Goal: Find specific page/section: Find specific page/section

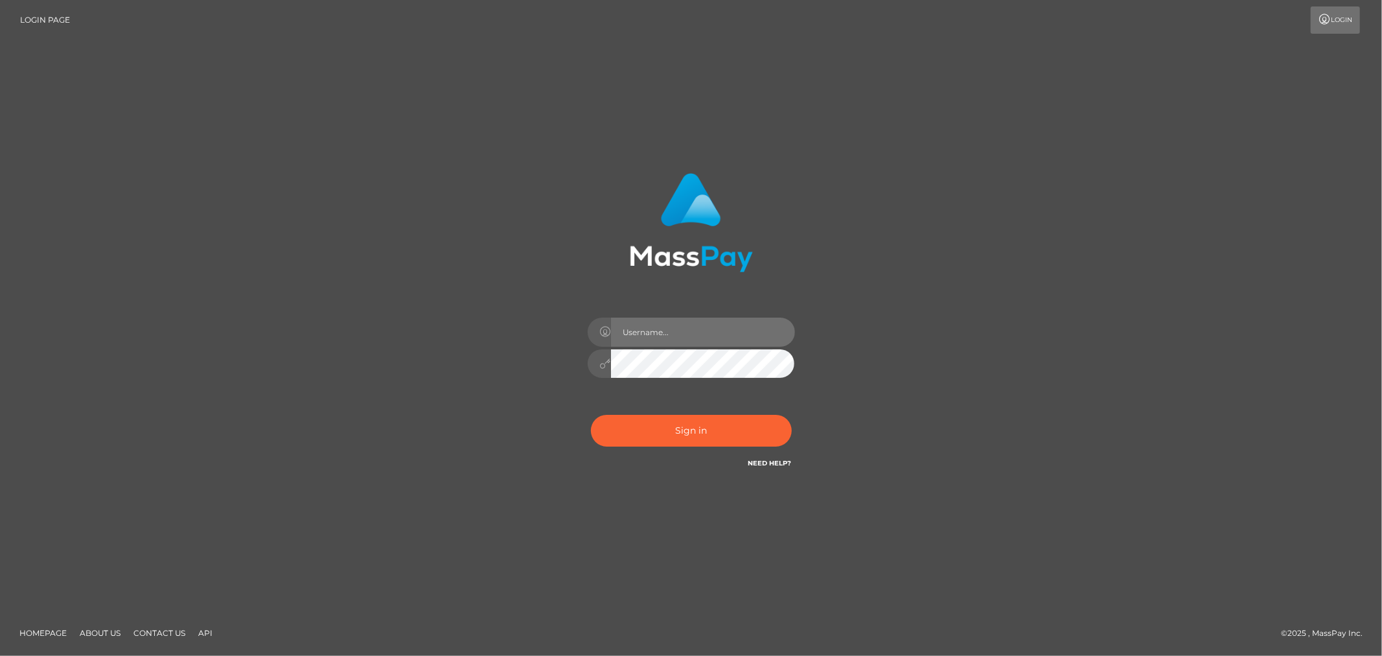
click at [660, 328] on input "text" at bounding box center [703, 332] width 184 height 29
type input "Allyssa"
click at [643, 445] on button "Sign in" at bounding box center [691, 431] width 201 height 32
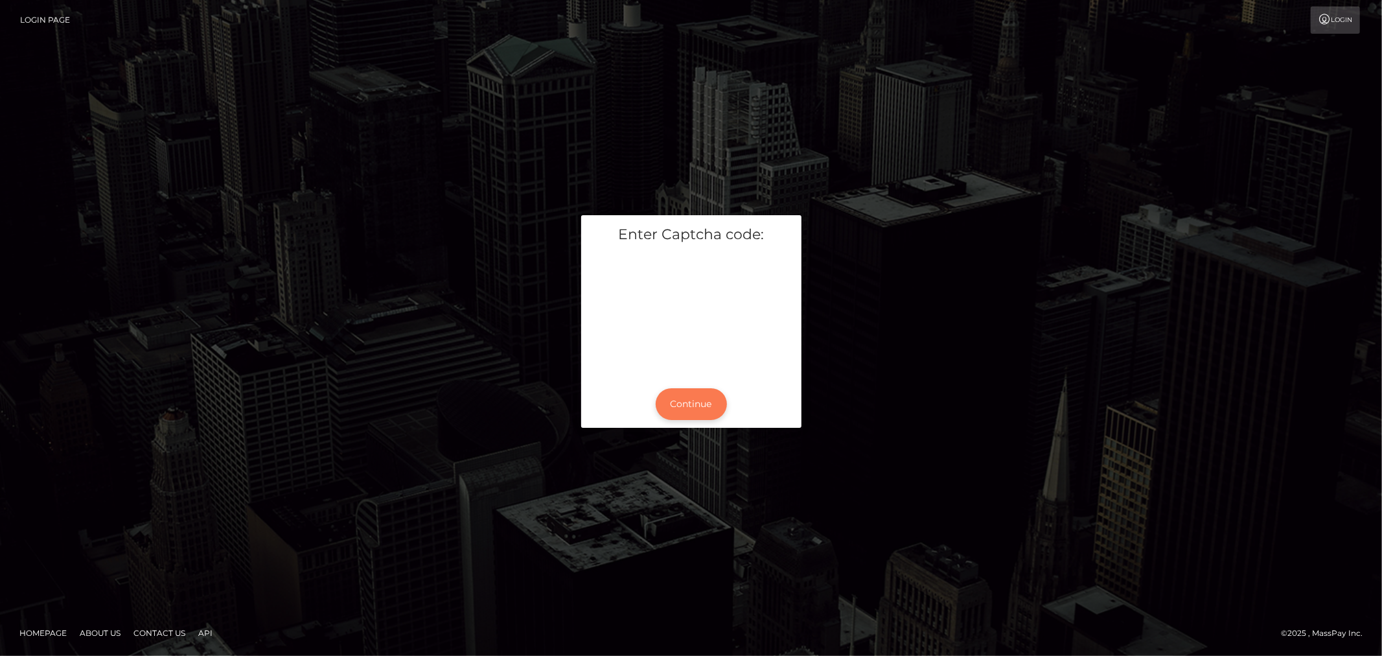
click at [705, 393] on button "Continue" at bounding box center [691, 404] width 71 height 32
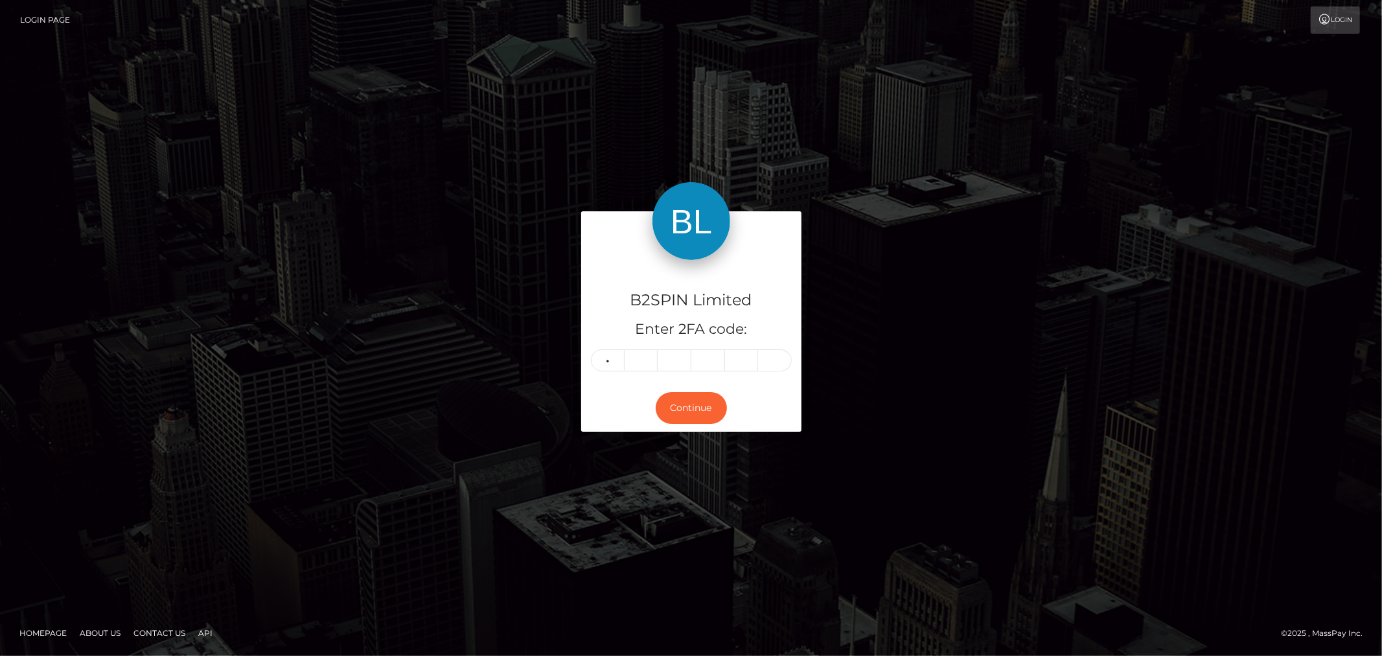
type input "9"
type input "5"
type input "0"
type input "2"
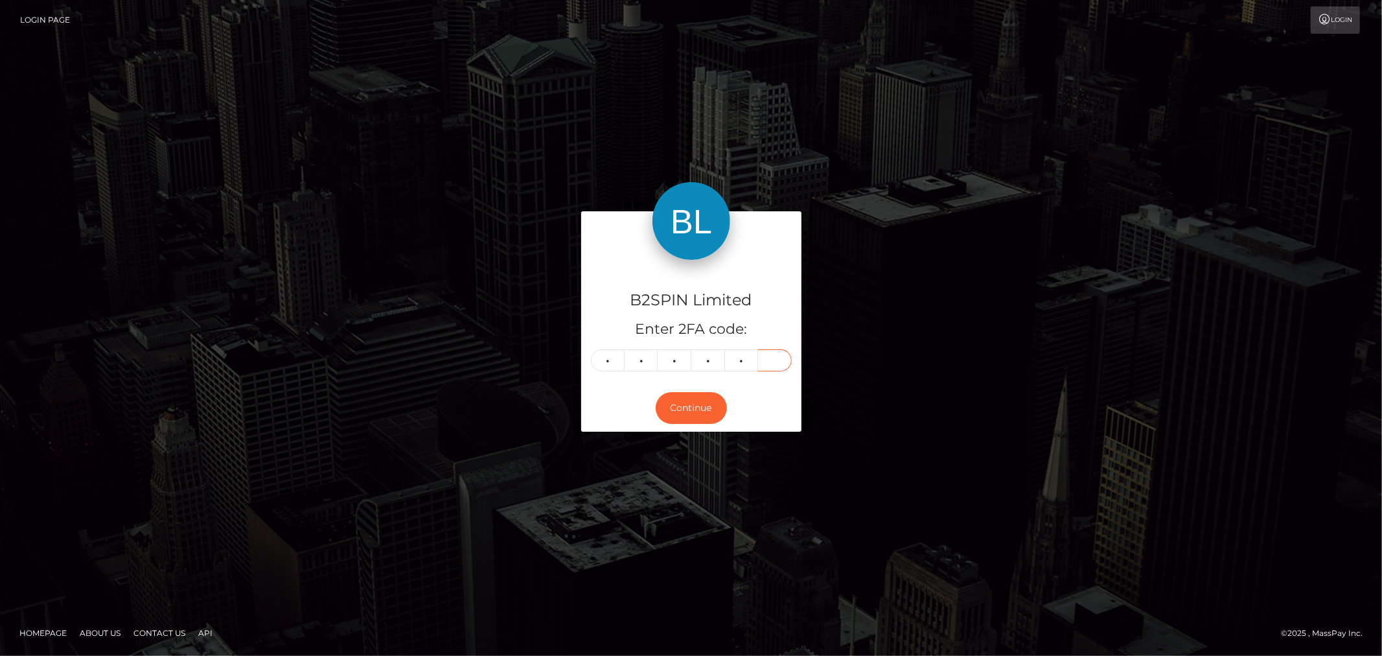
type input "5"
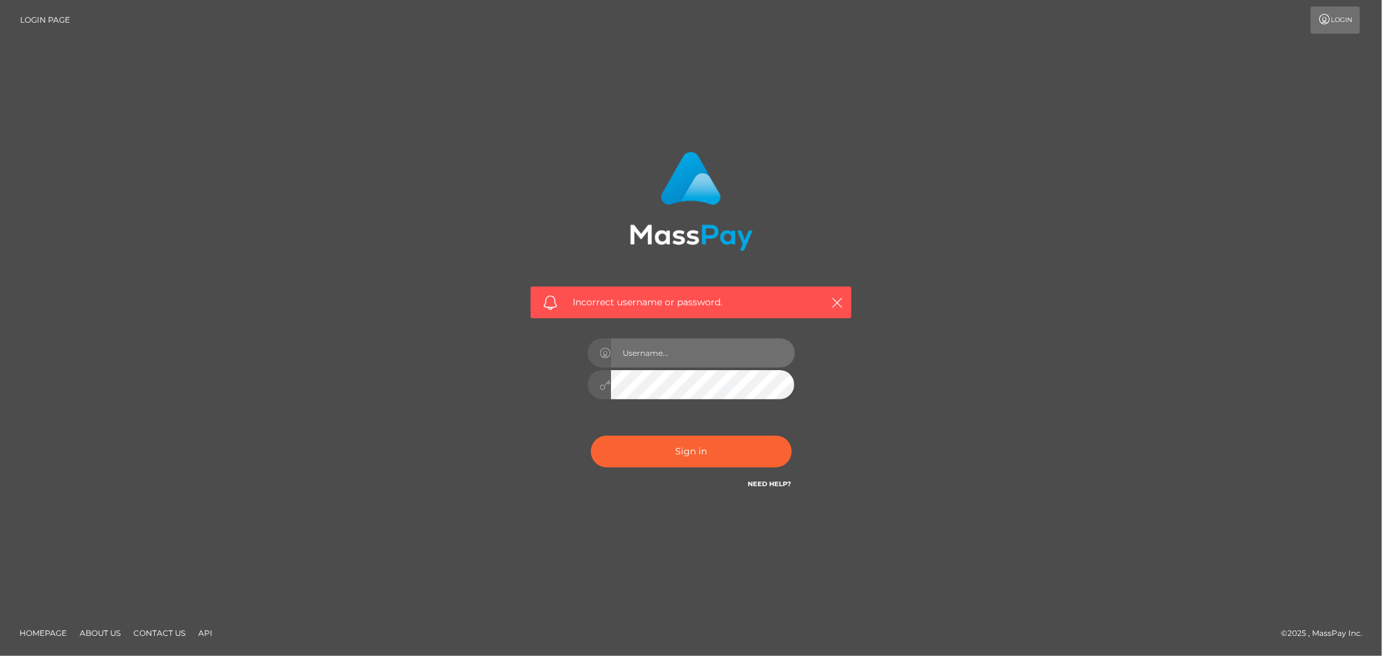
drag, startPoint x: 0, startPoint y: 0, endPoint x: 668, endPoint y: 342, distance: 750.5
click at [668, 342] on input "text" at bounding box center [703, 352] width 184 height 29
type input "Allyssa"
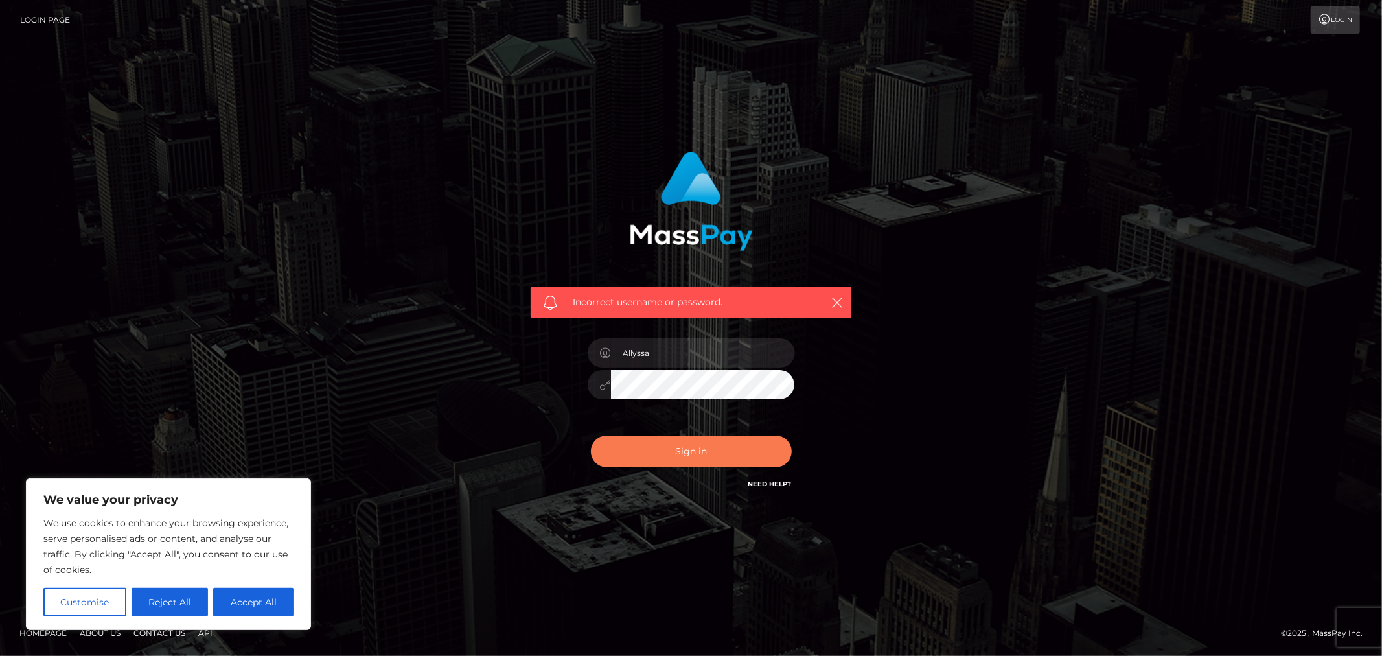
click at [658, 458] on button "Sign in" at bounding box center [691, 452] width 201 height 32
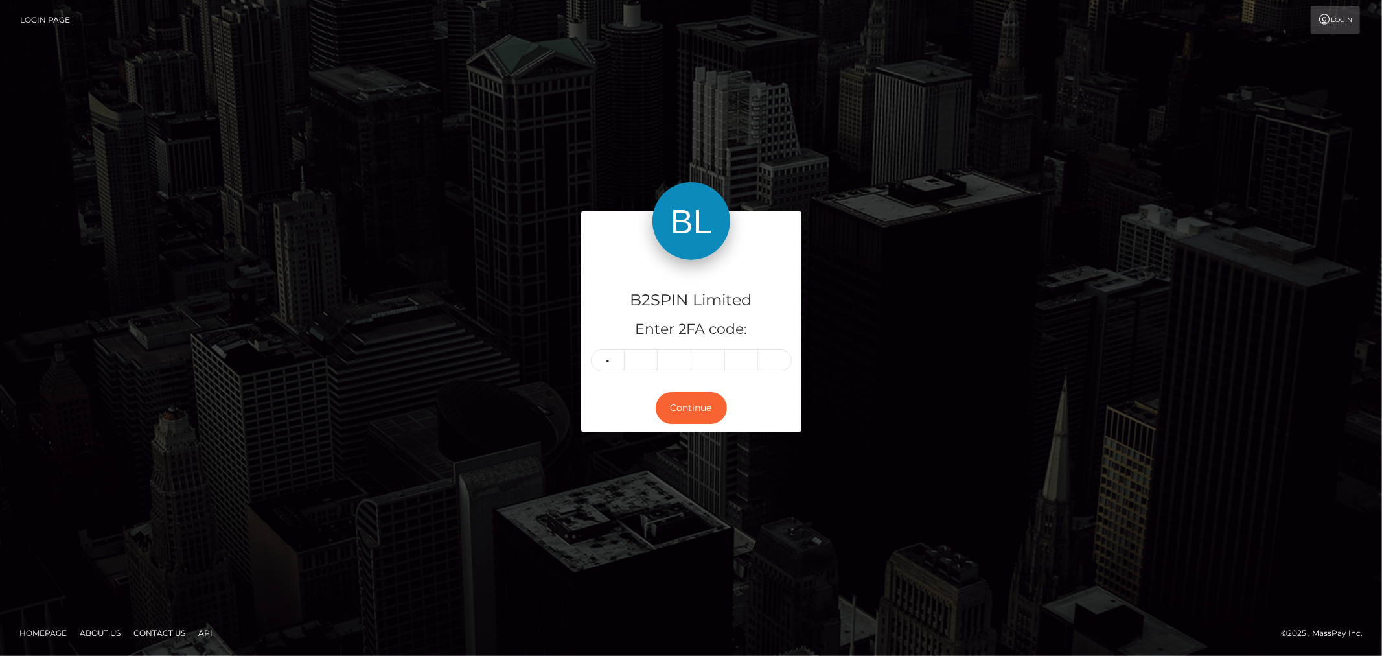
type input "9"
type input "5"
type input "0"
type input "2"
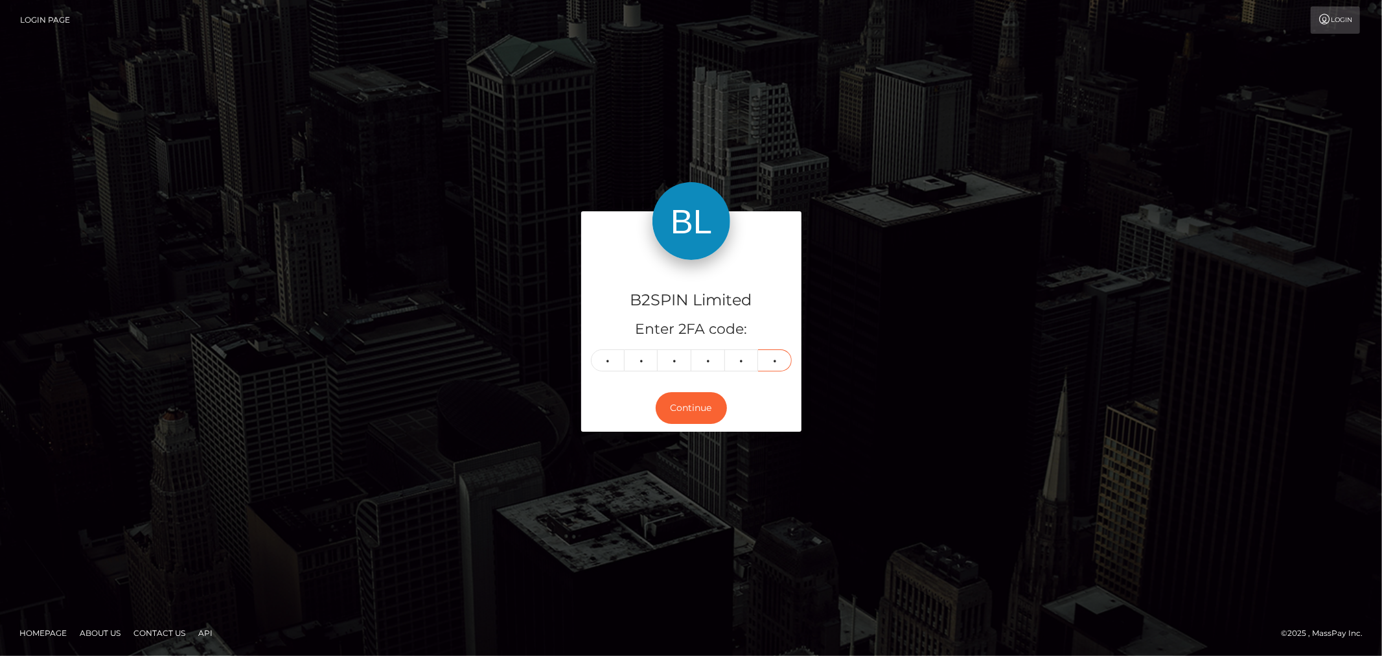
type input "4"
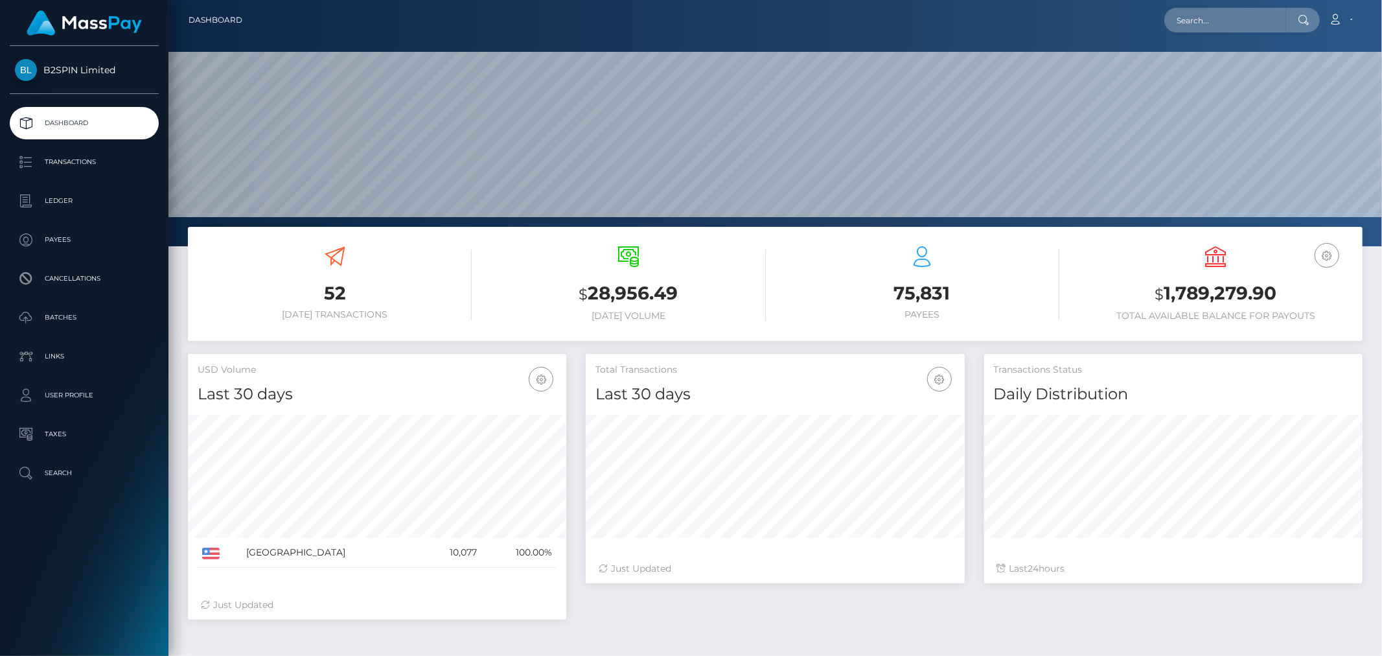
scroll to position [229, 379]
click at [1248, 16] on input "text" at bounding box center [1226, 20] width 122 height 25
paste input "3152845"
type input "3152845"
click at [1222, 67] on link "[PERSON_NAME]" at bounding box center [1217, 67] width 104 height 24
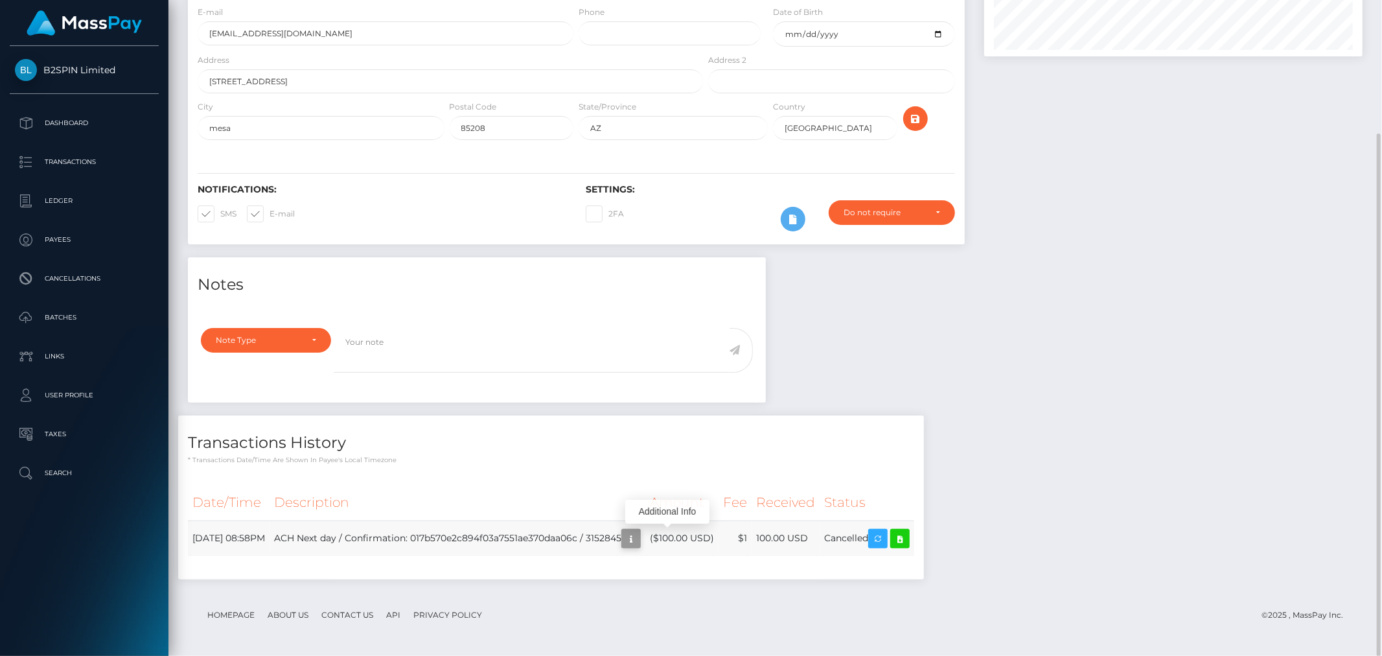
scroll to position [156, 379]
click at [639, 543] on icon "button" at bounding box center [631, 539] width 16 height 16
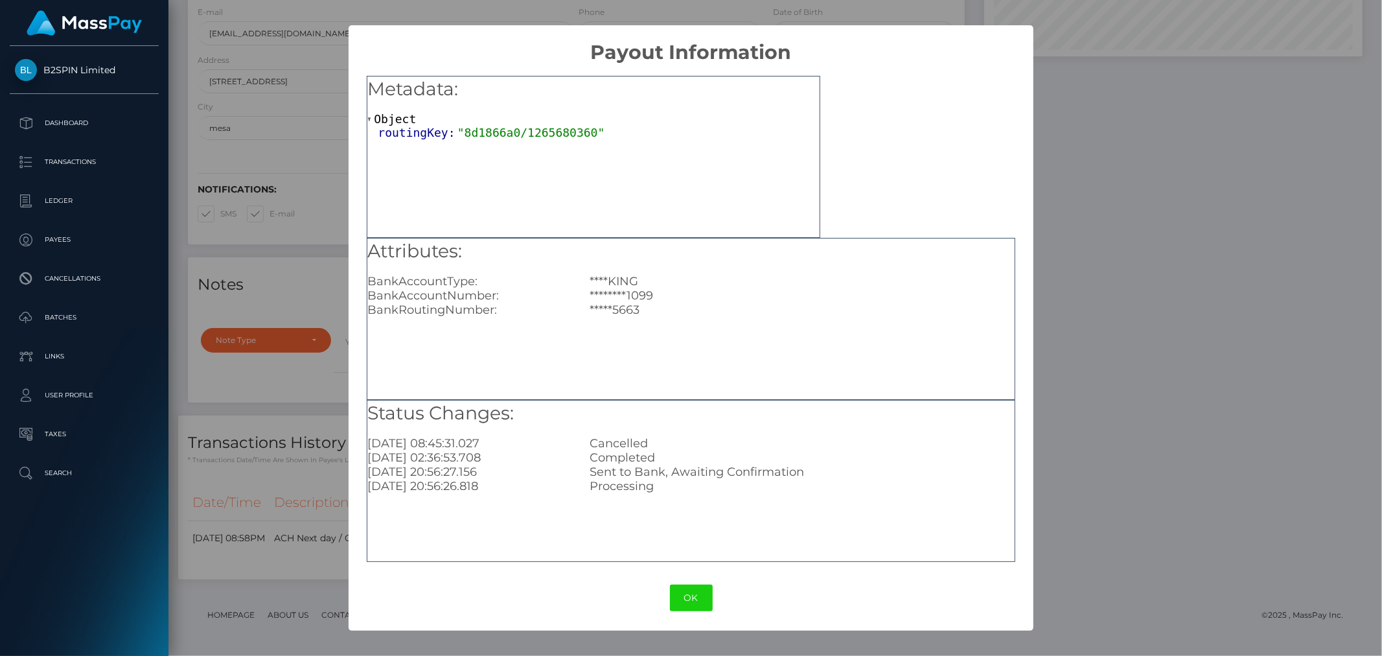
click at [1193, 369] on div "× Payout Information Metadata: Object routingKey: "8d1866a0/1265680360" Attribu…" at bounding box center [691, 328] width 1382 height 656
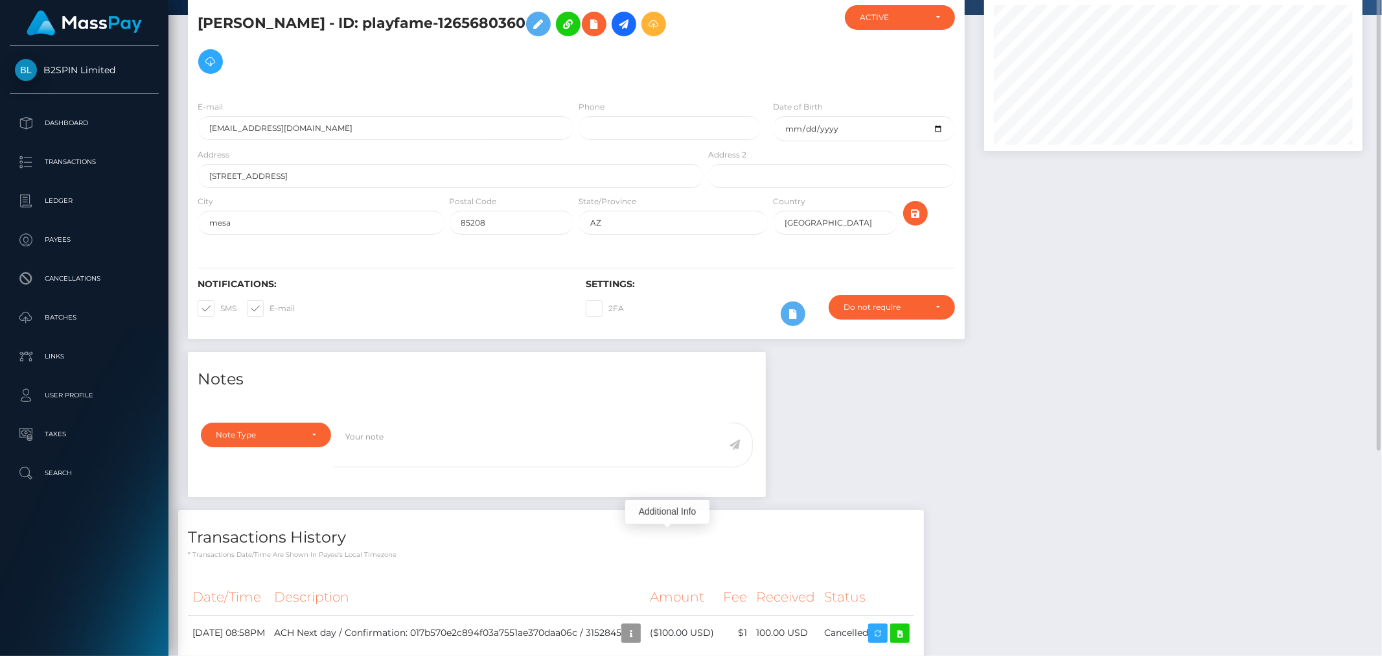
scroll to position [0, 0]
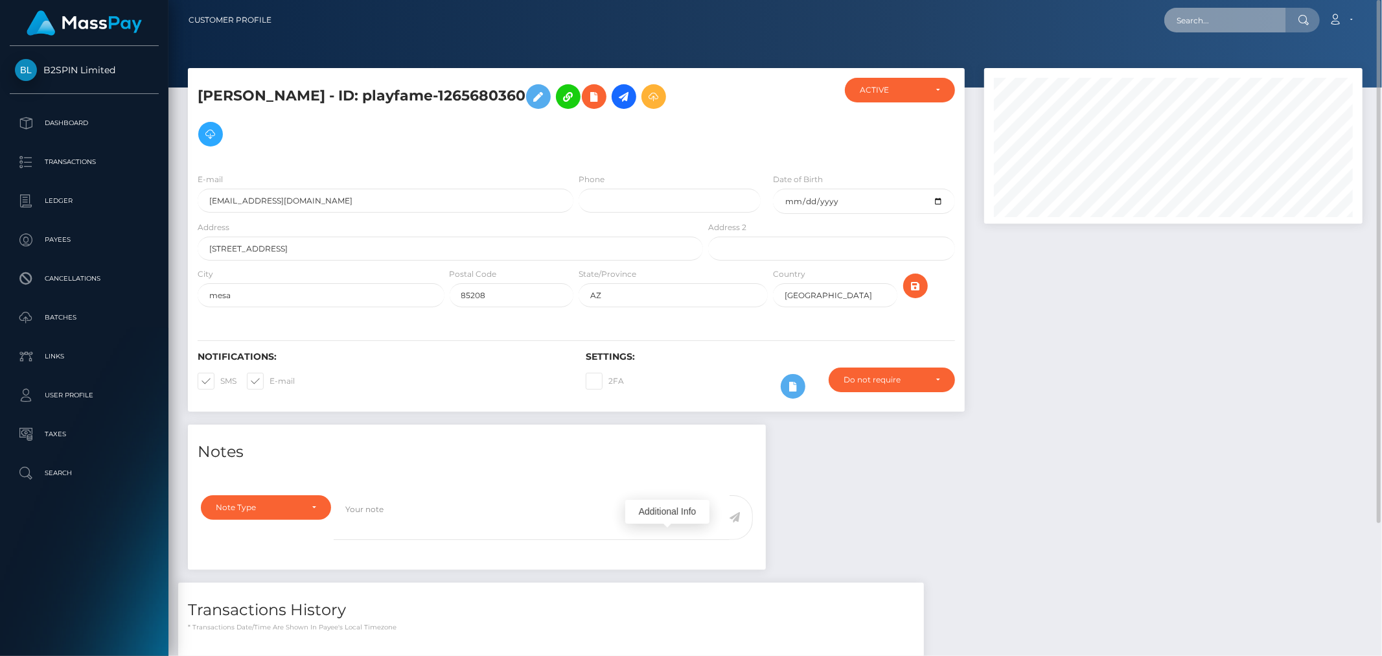
click at [1274, 19] on input "text" at bounding box center [1226, 20] width 122 height 25
paste input "3153303"
type input "3153303"
click at [1226, 64] on link "KATHERINE LORRAINE MAZO" at bounding box center [1217, 67] width 104 height 24
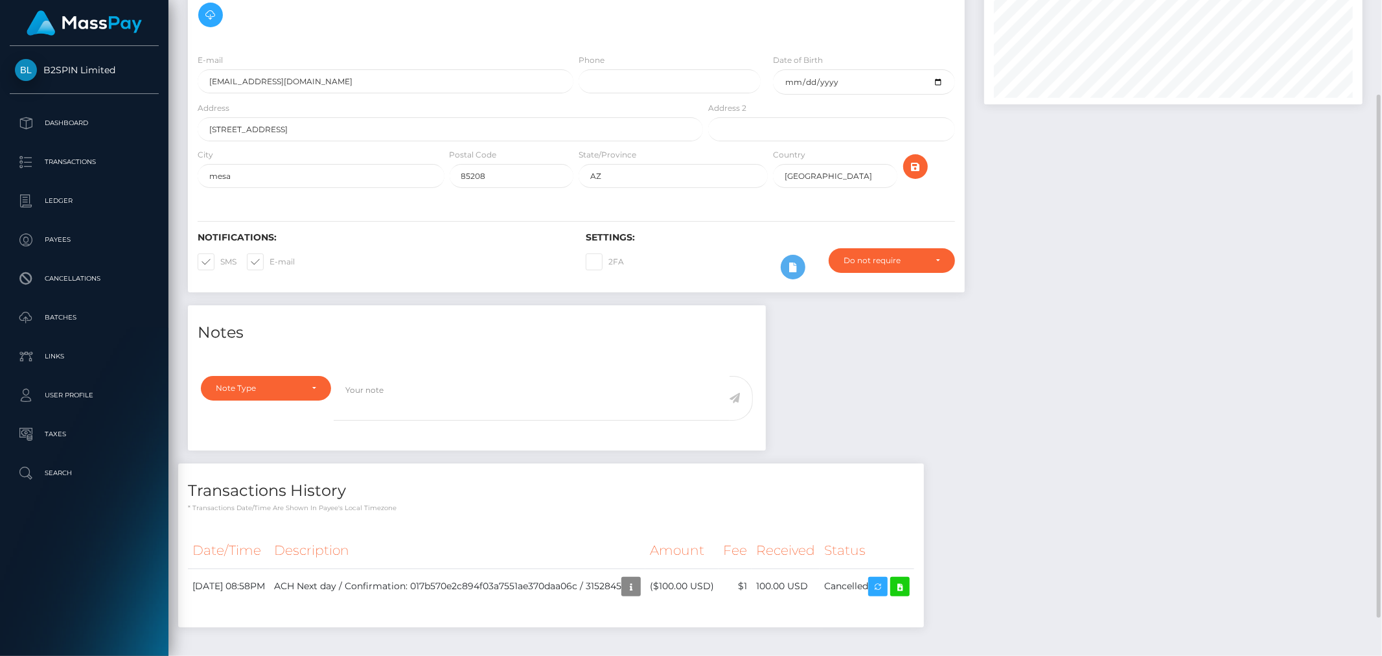
scroll to position [167, 0]
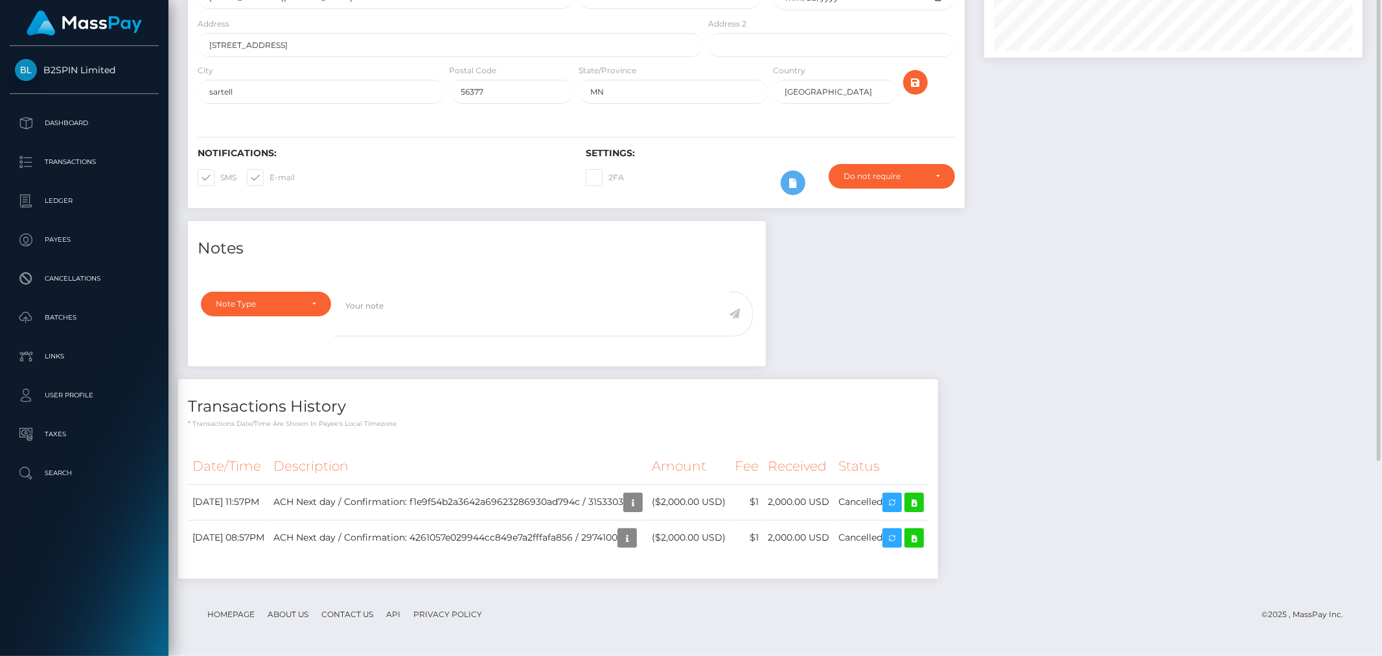
scroll to position [156, 379]
click at [1207, 430] on div "Notes Note Type Compliance Clear Compliance General Note Type" at bounding box center [775, 405] width 1194 height 371
click at [641, 510] on icon "button" at bounding box center [633, 502] width 16 height 16
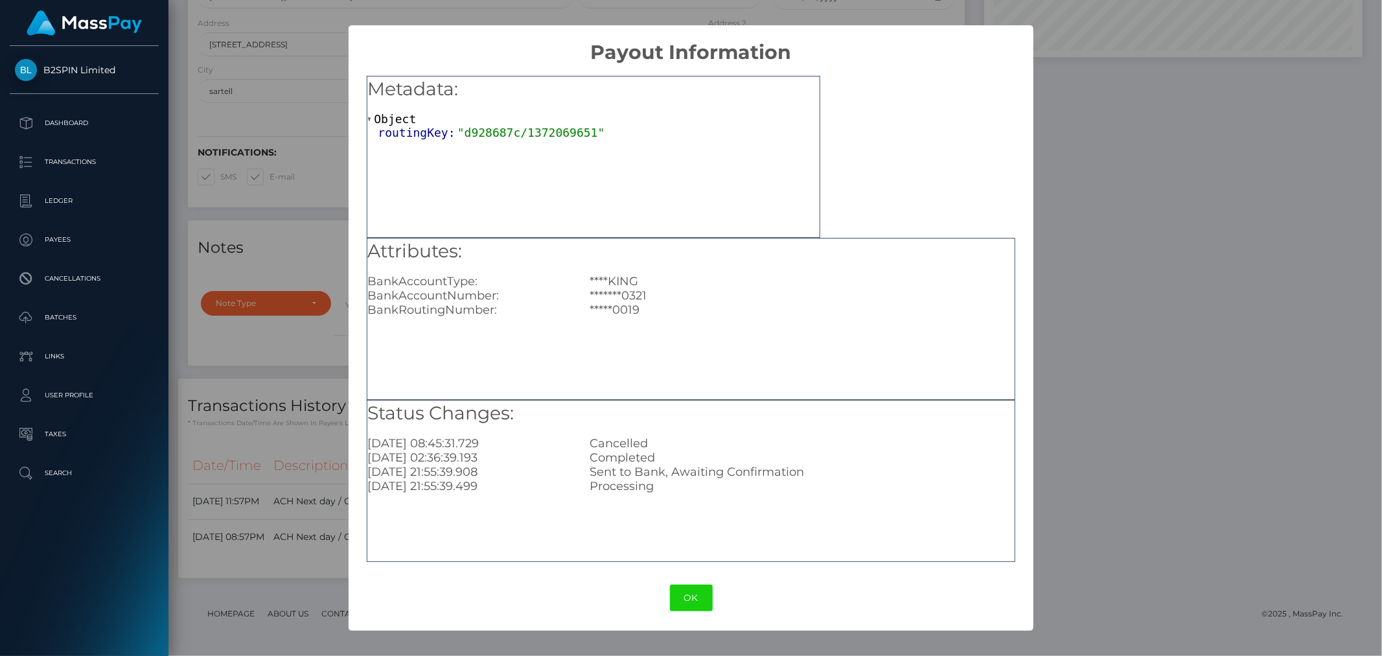
click at [1277, 302] on div "× Payout Information Metadata: Object routingKey: "d928687c/1372069651" Attribu…" at bounding box center [691, 328] width 1382 height 656
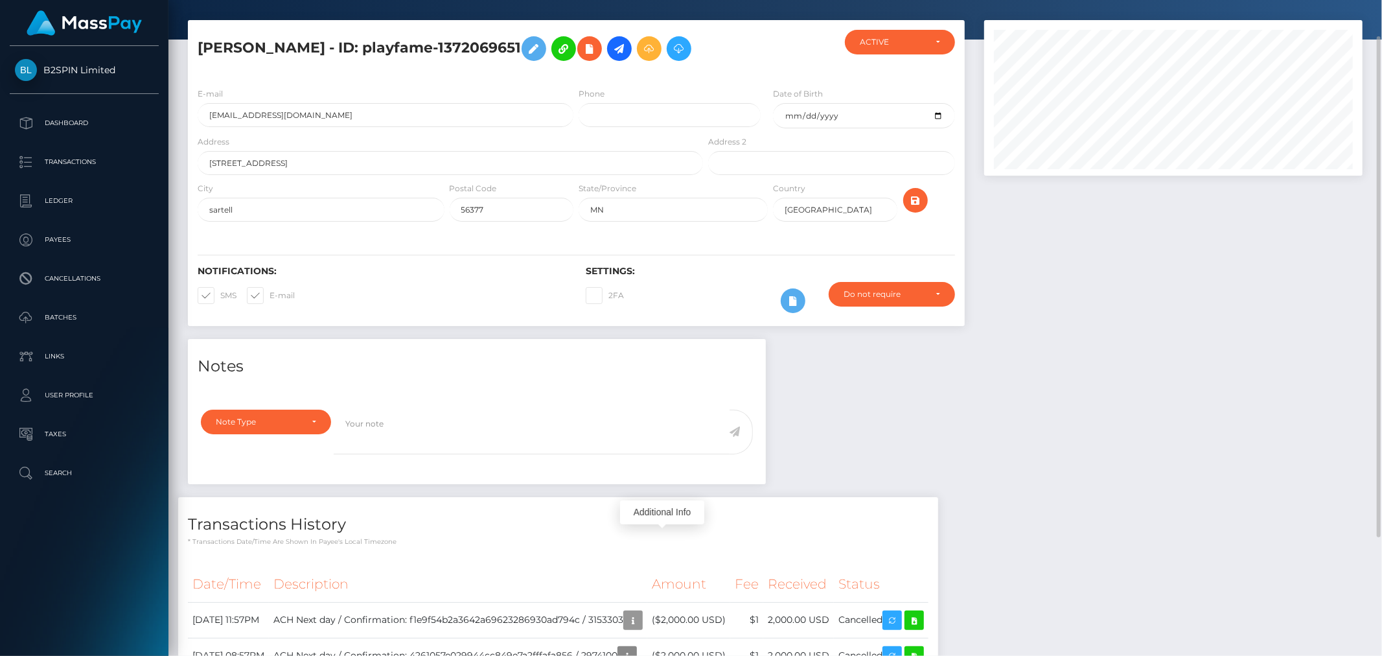
scroll to position [0, 0]
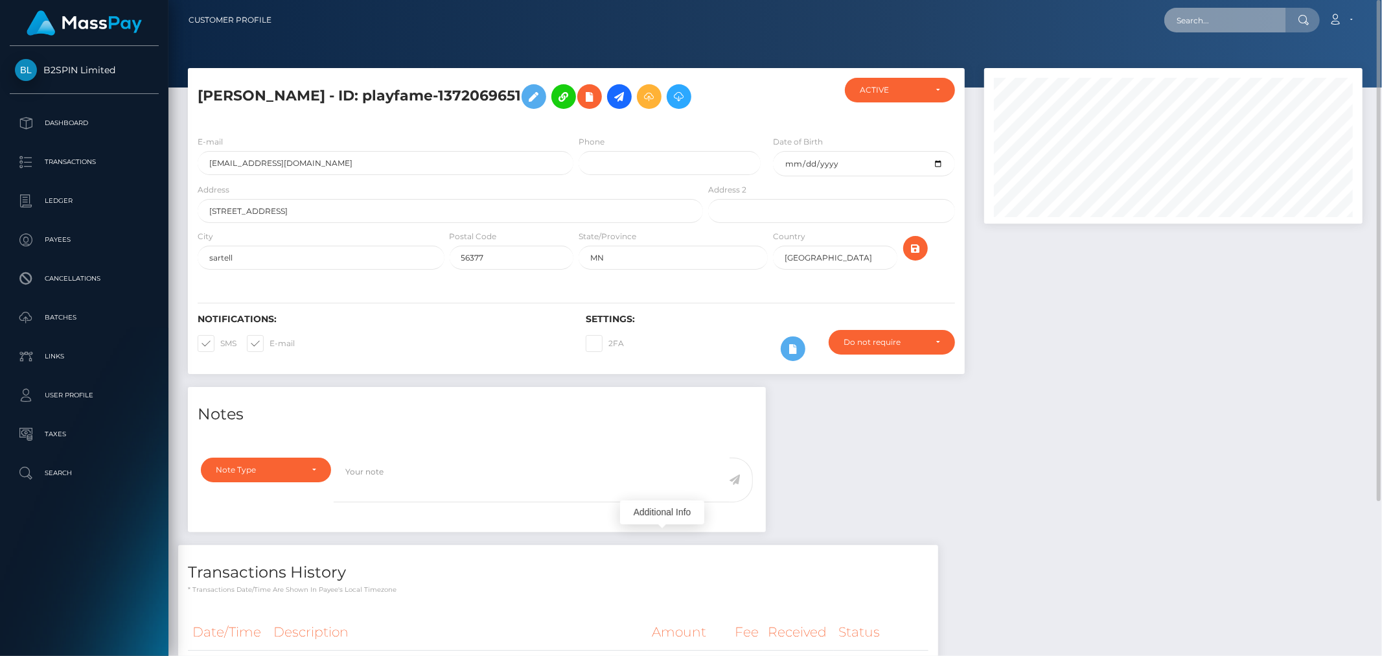
click at [1254, 19] on input "text" at bounding box center [1226, 20] width 122 height 25
paste input "3152845"
type input "3152845"
click at [1216, 71] on link "[PERSON_NAME]" at bounding box center [1217, 67] width 104 height 24
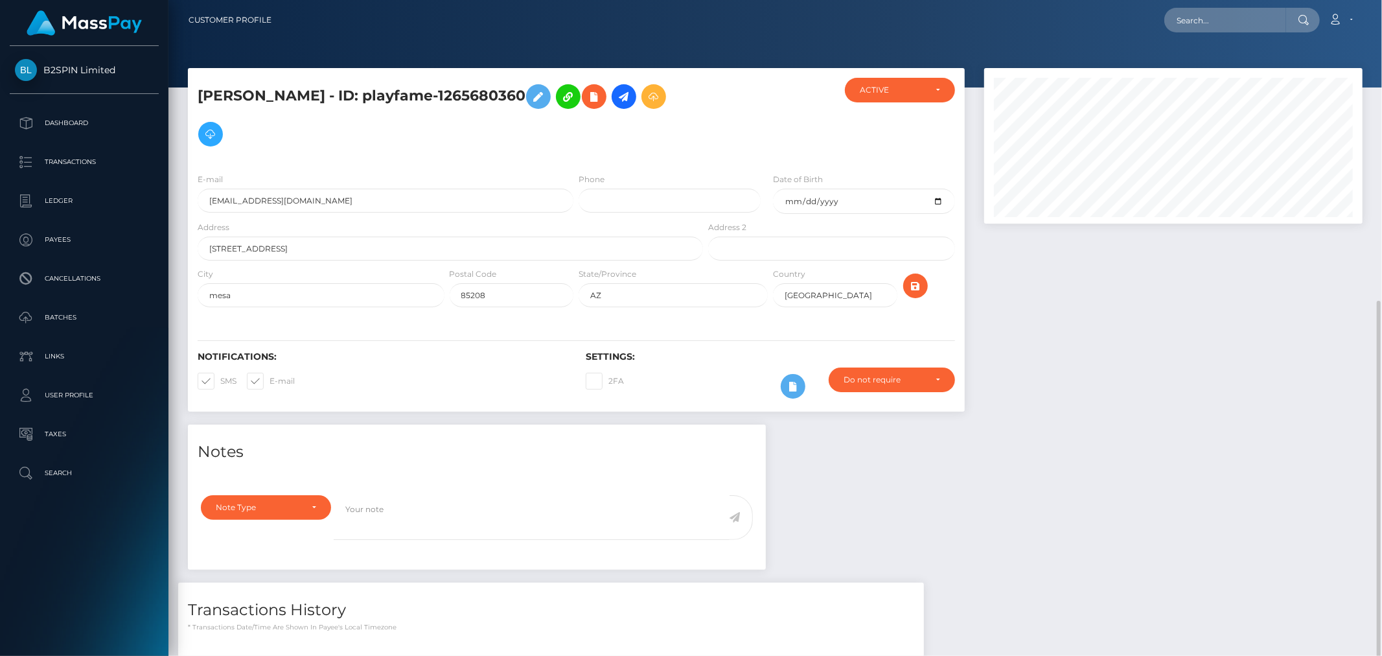
scroll to position [156, 379]
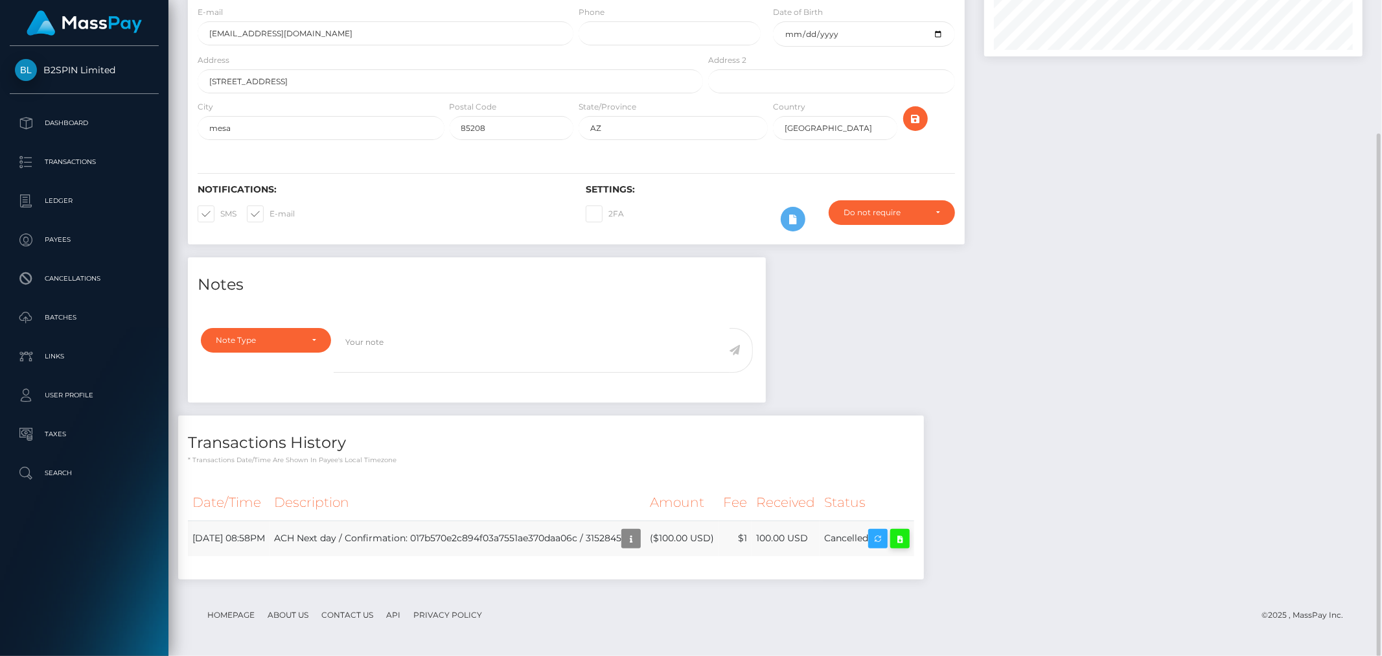
click at [908, 540] on icon at bounding box center [900, 539] width 16 height 16
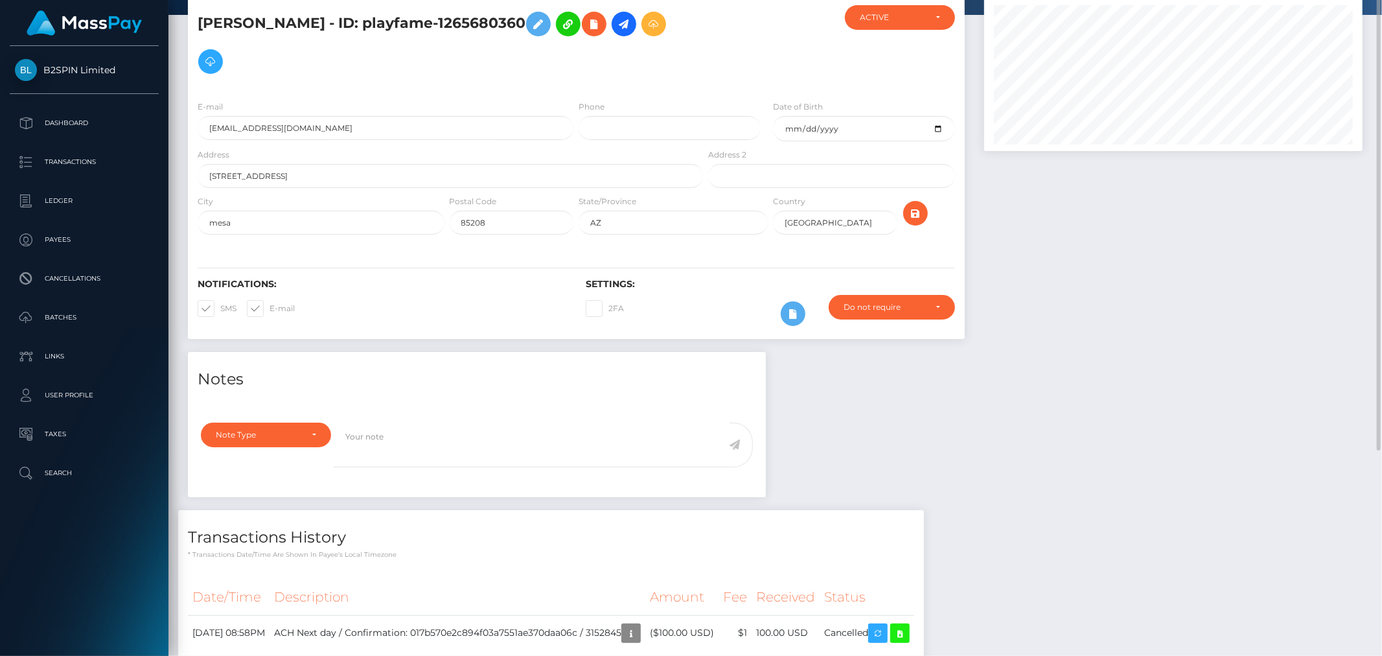
scroll to position [0, 0]
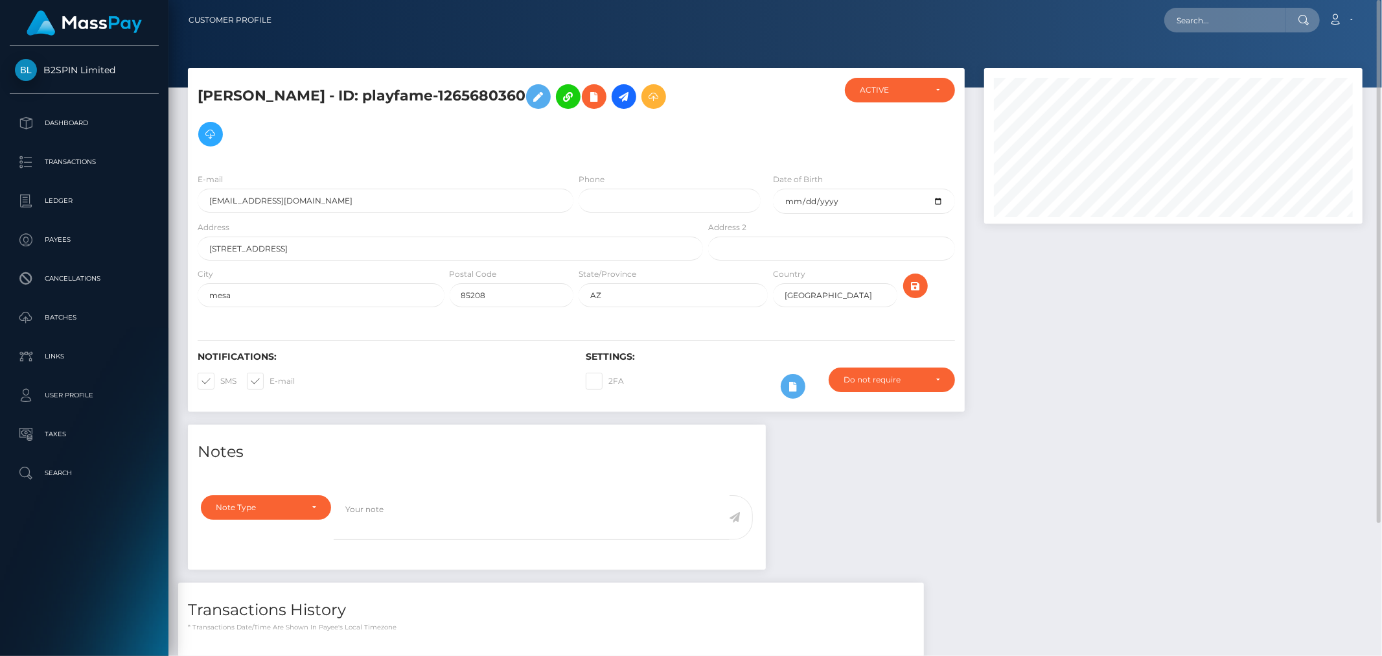
click at [1167, 391] on div at bounding box center [1174, 246] width 398 height 356
click at [1243, 9] on input "text" at bounding box center [1226, 20] width 122 height 25
paste input "8d1866a0_1265680360"
click at [1218, 17] on input "8d1866a0_1265680360" at bounding box center [1226, 20] width 122 height 25
type input "8d1866a0/1265680360"
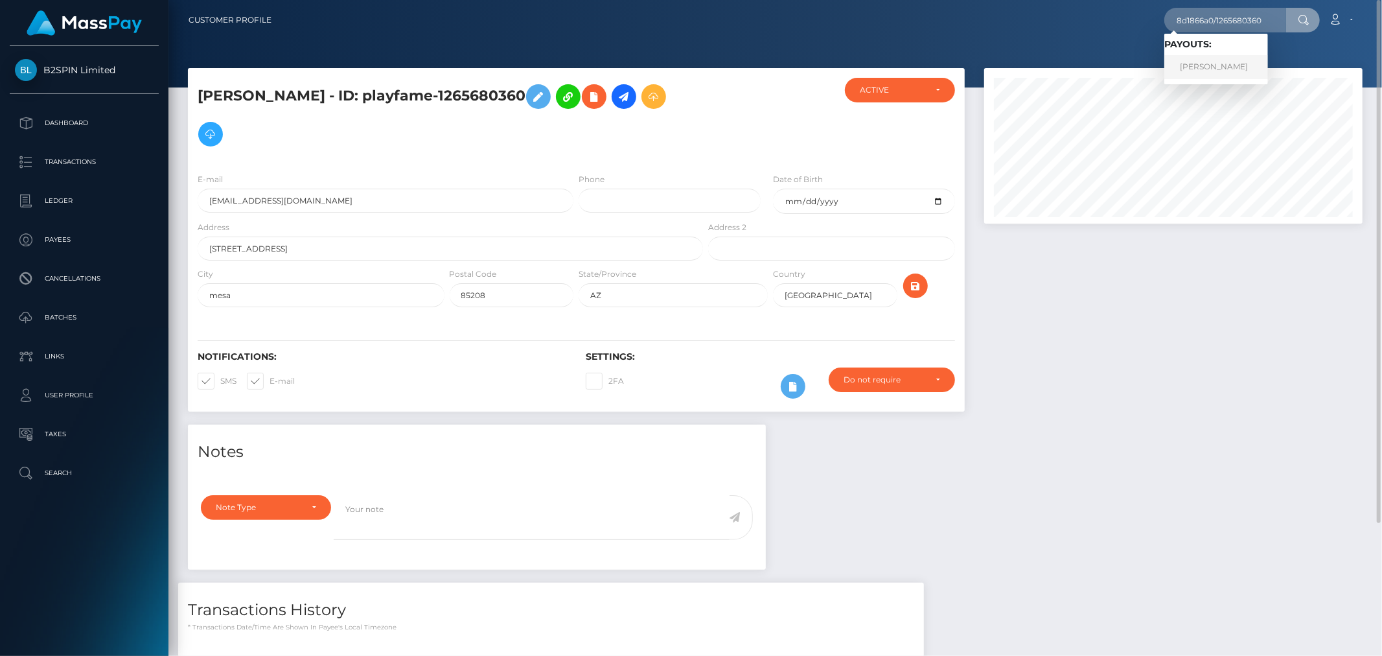
click at [1217, 59] on link "[PERSON_NAME]" at bounding box center [1217, 67] width 104 height 24
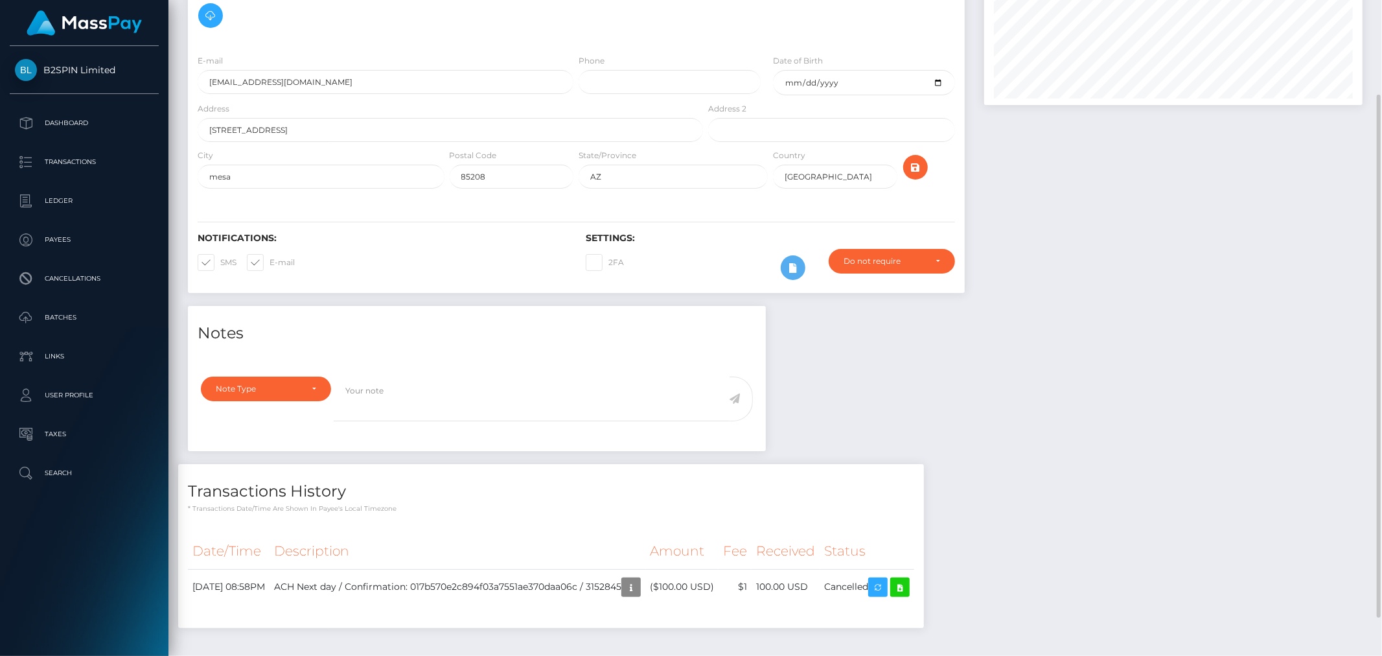
scroll to position [167, 0]
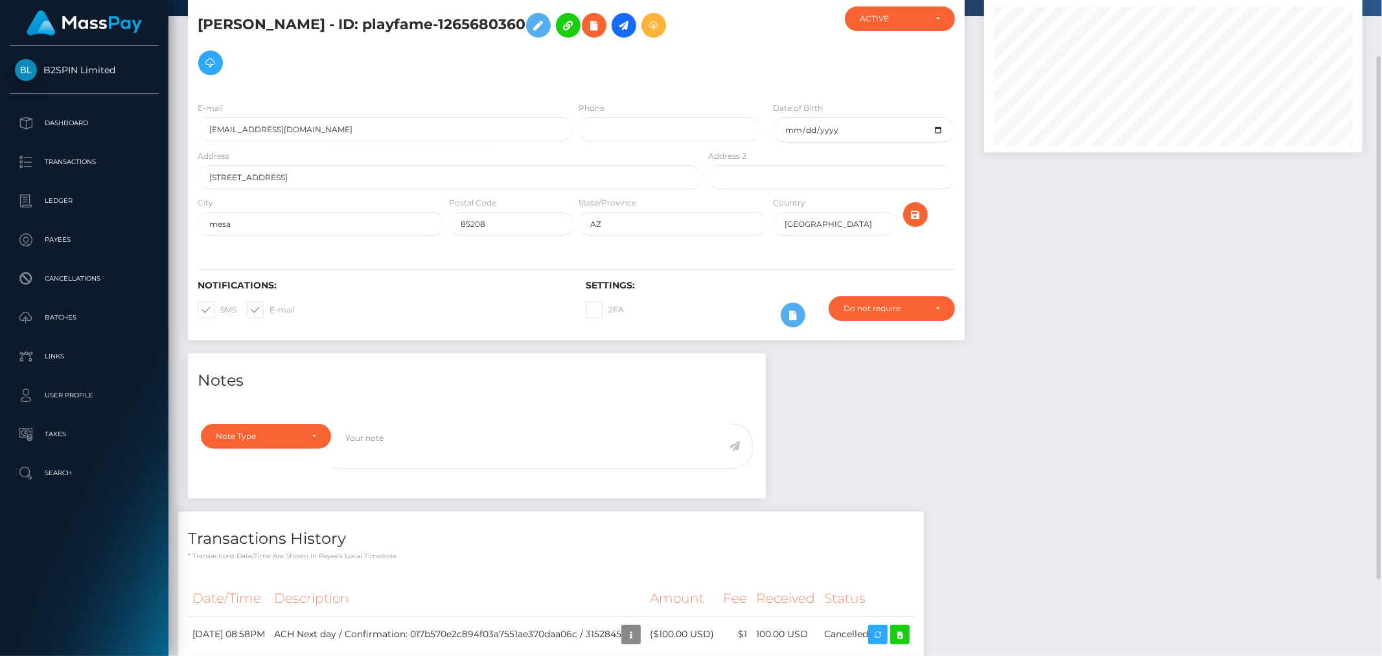
scroll to position [143, 0]
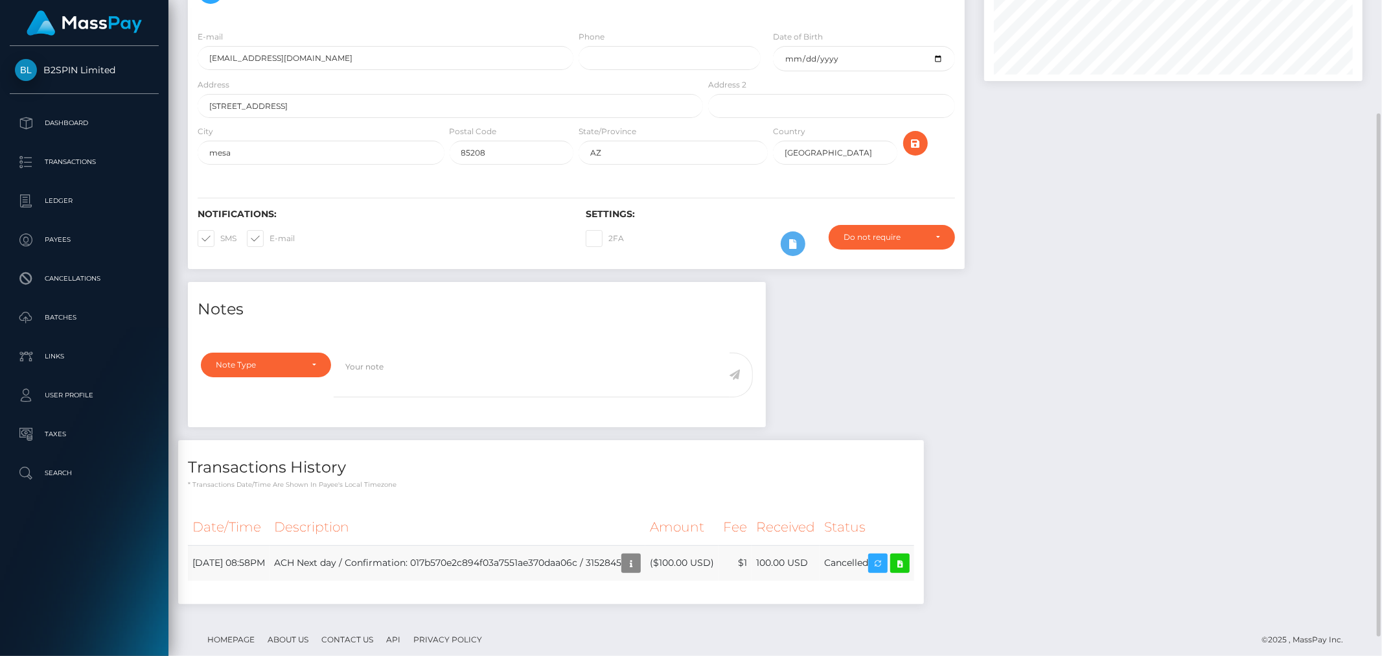
click at [645, 559] on td "ACH Next day / Confirmation: 017b570e2c894f03a7551ae370daa06c / 3152845" at bounding box center [458, 563] width 376 height 36
copy td "3152845"
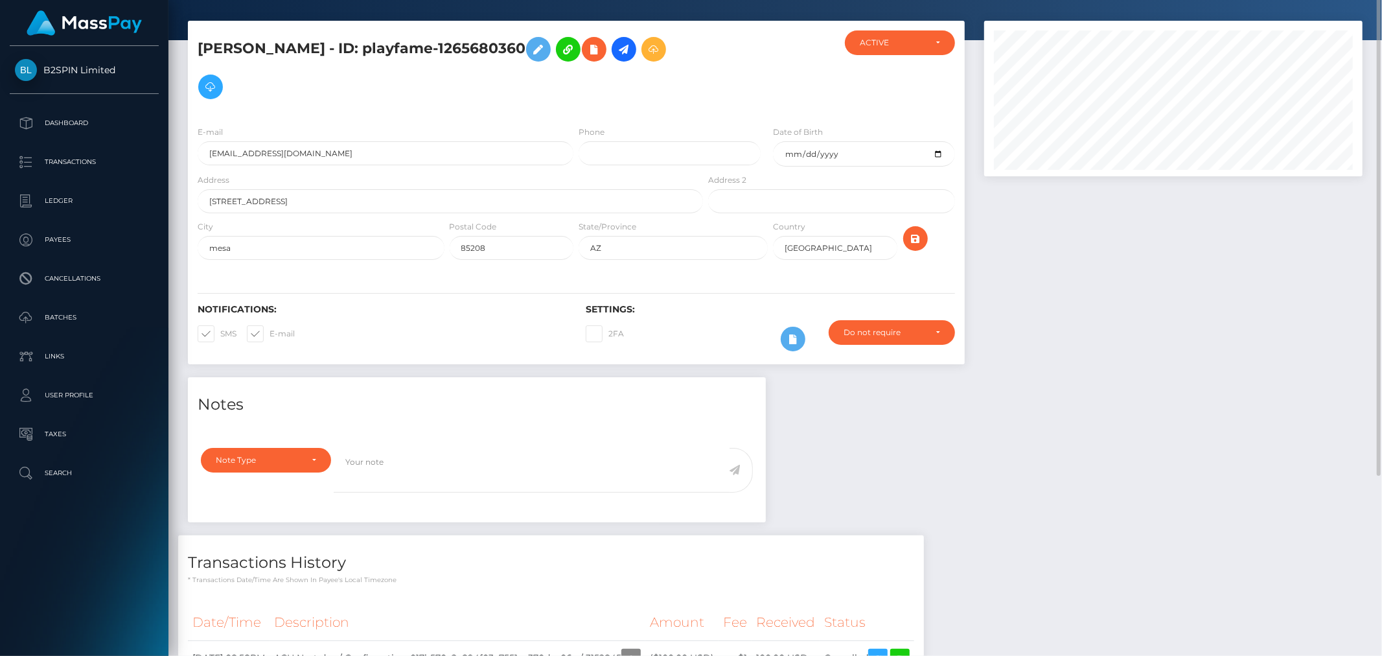
scroll to position [0, 0]
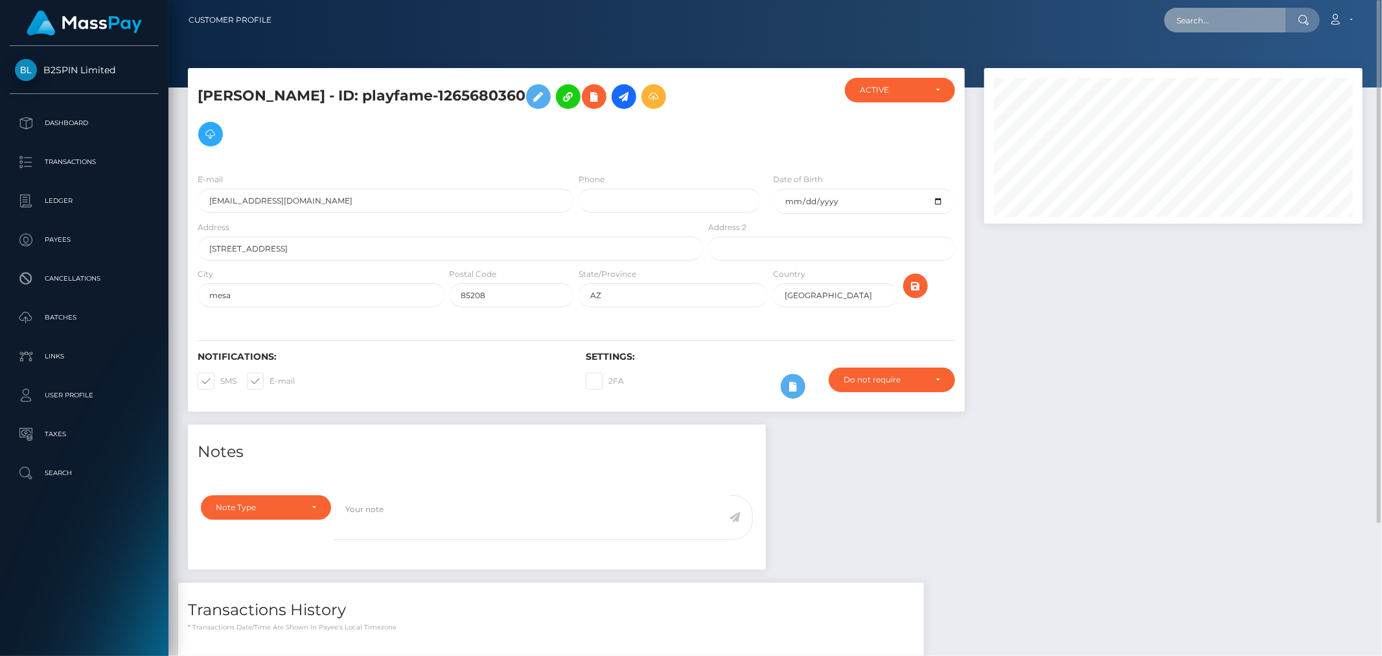
click at [1201, 9] on input "text" at bounding box center [1226, 20] width 122 height 25
paste input "3152845"
type input "3152845a"
click at [1227, 17] on input "text" at bounding box center [1226, 20] width 122 height 25
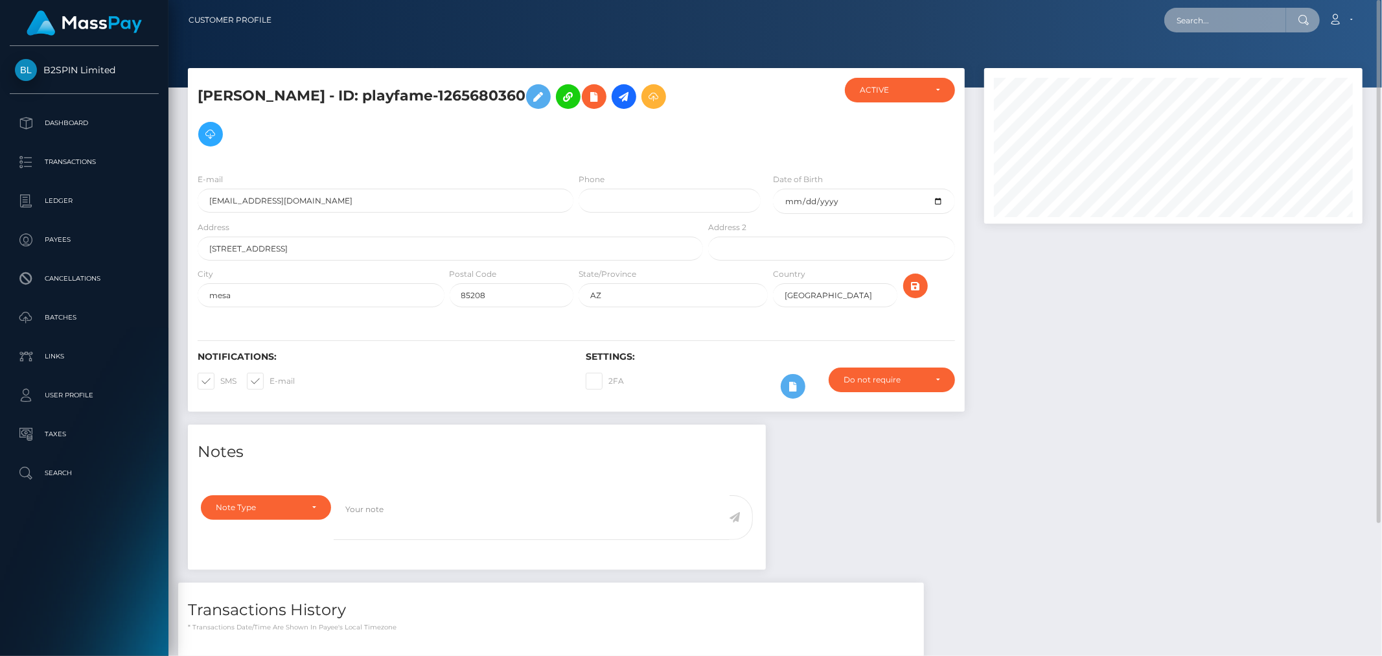
paste input "3152845"
type input "3152845a"
click at [1244, 14] on input "text" at bounding box center [1226, 20] width 122 height 25
paste input "3152845"
type input "3152845"
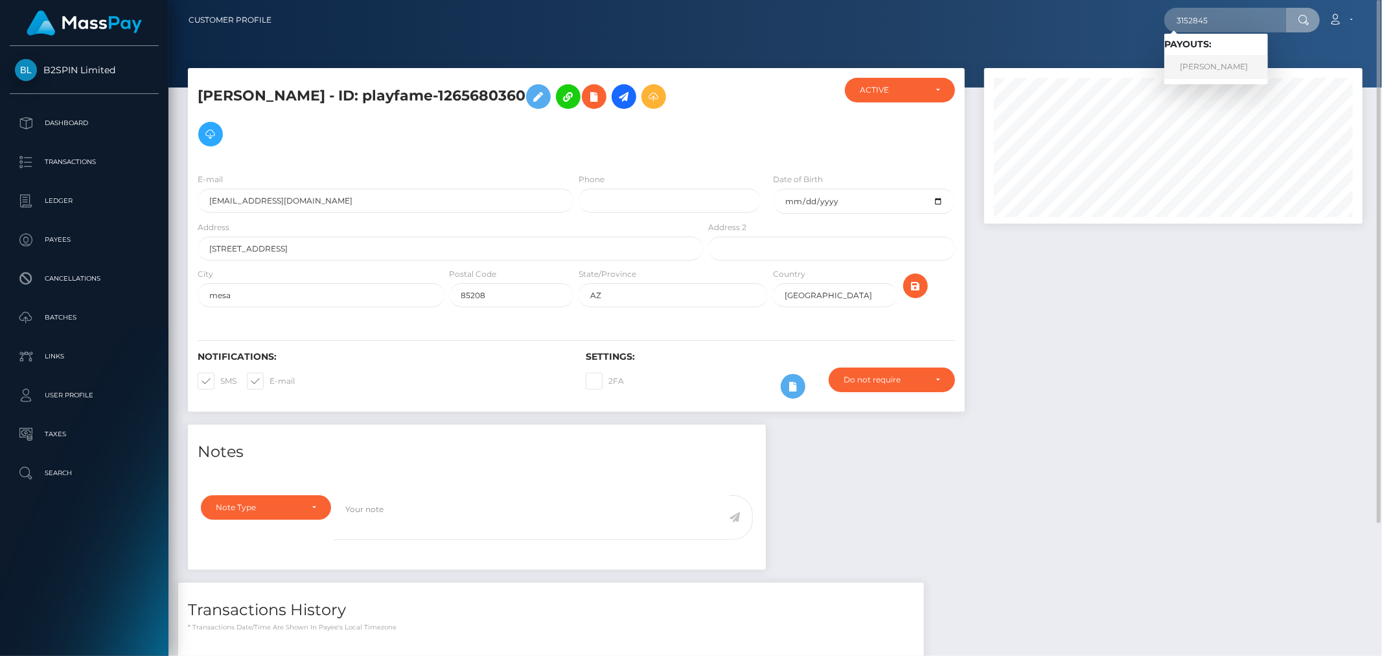
click at [1256, 64] on link "[PERSON_NAME]" at bounding box center [1217, 67] width 104 height 24
click at [1233, 29] on input "text" at bounding box center [1226, 20] width 122 height 25
paste input "1265680360"
type input "1265680360"
click at [1221, 64] on link "VICTORIANA A OLIVAS" at bounding box center [1217, 67] width 104 height 24
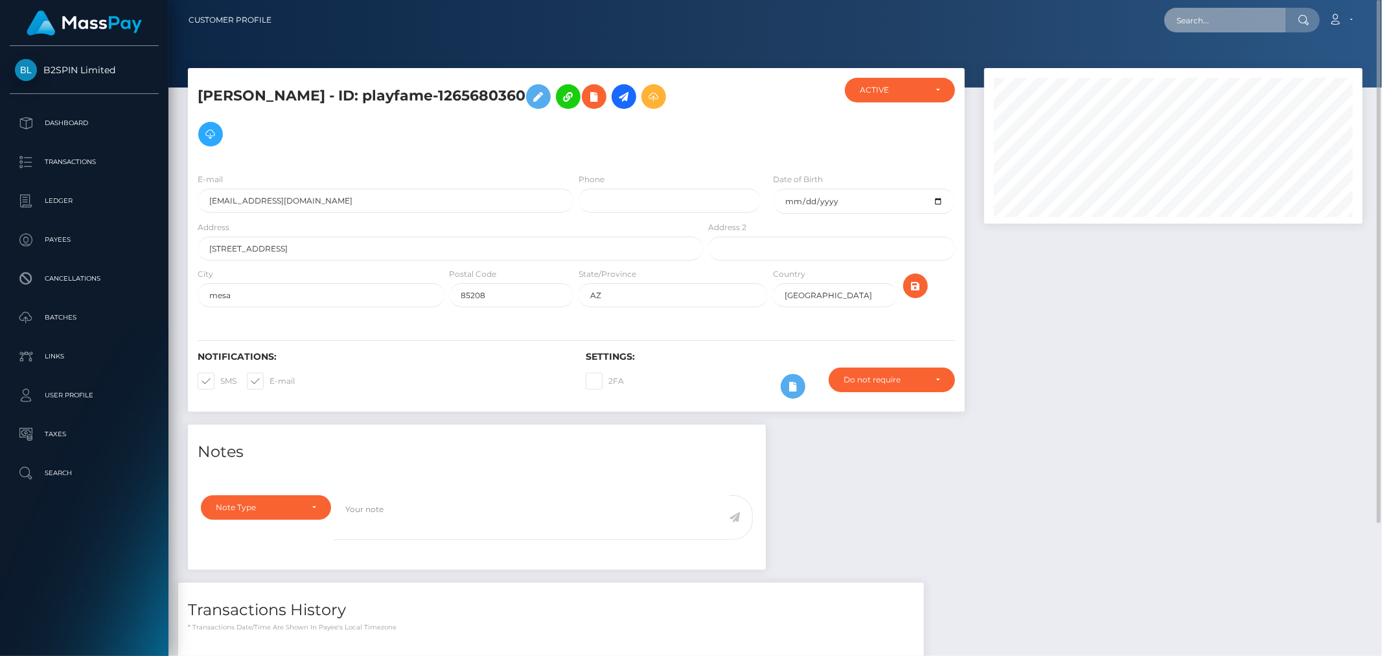
click at [1254, 26] on input "text" at bounding box center [1226, 20] width 122 height 25
paste input "1265680360"
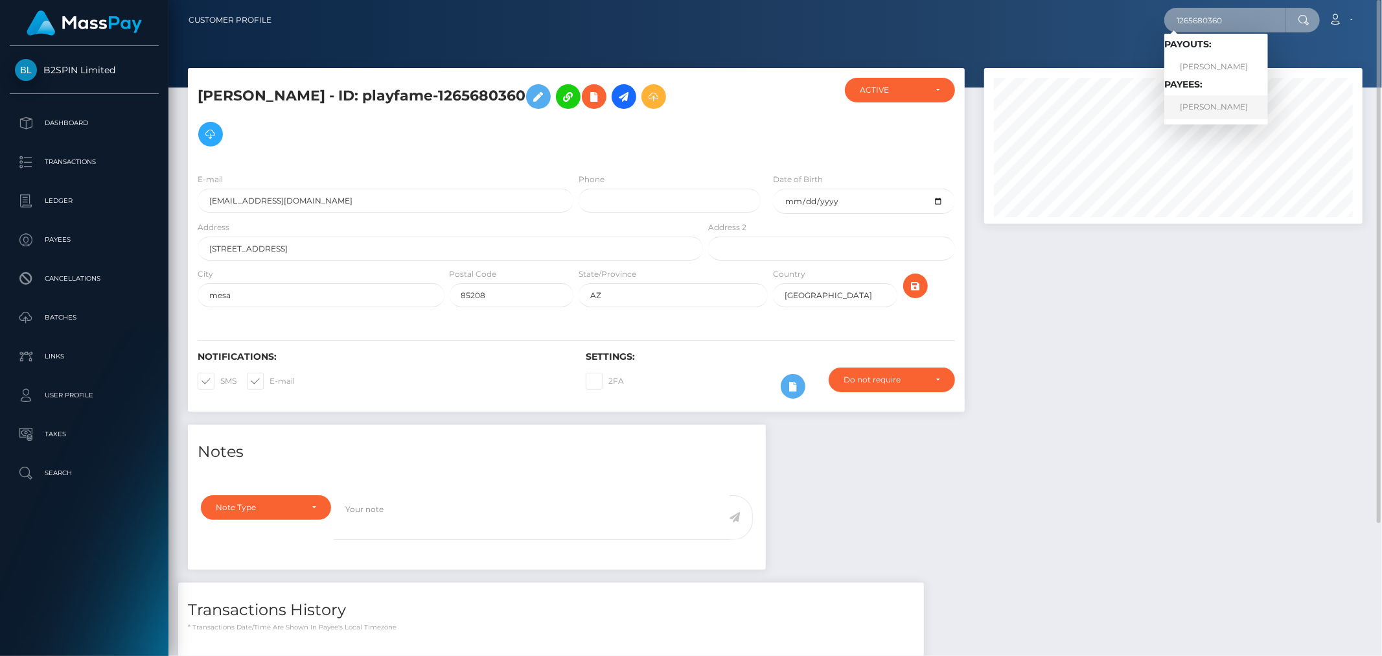
type input "1265680360"
click at [1206, 100] on link "[PERSON_NAME]" at bounding box center [1217, 107] width 104 height 24
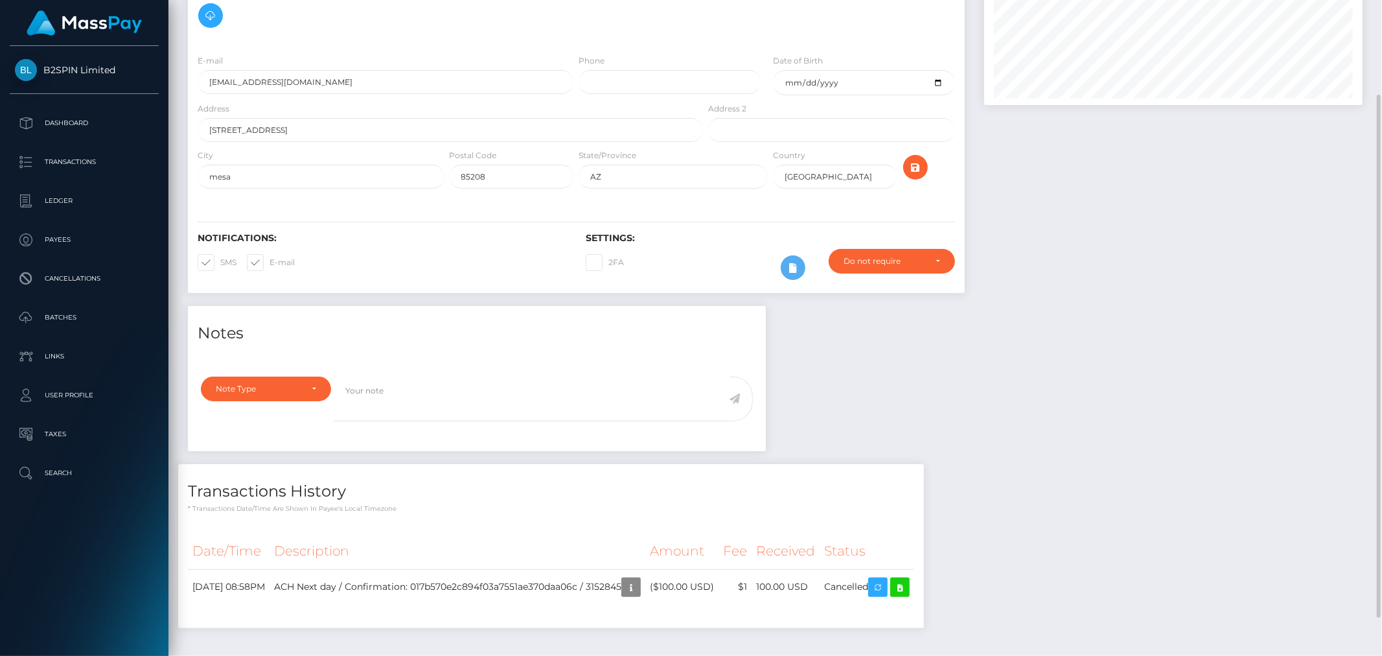
scroll to position [167, 0]
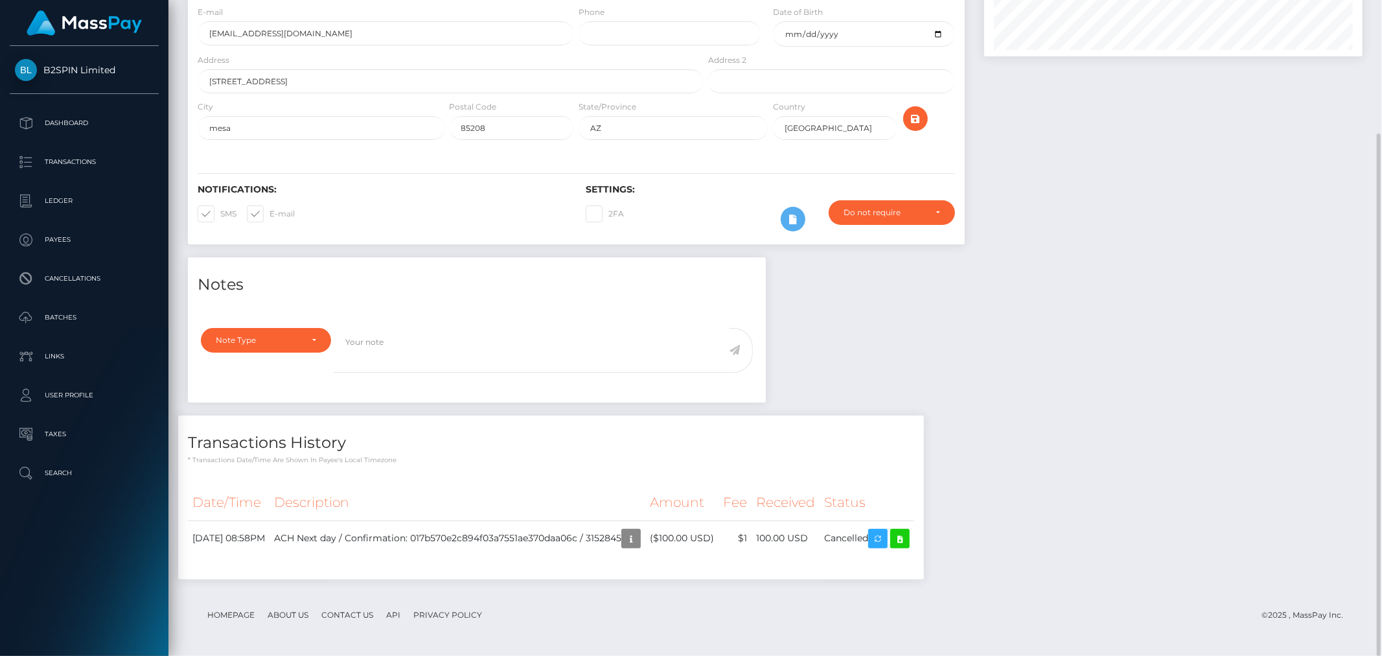
click at [1152, 450] on div "Notes Note Type Compliance Clear Compliance General Note Type" at bounding box center [775, 424] width 1194 height 335
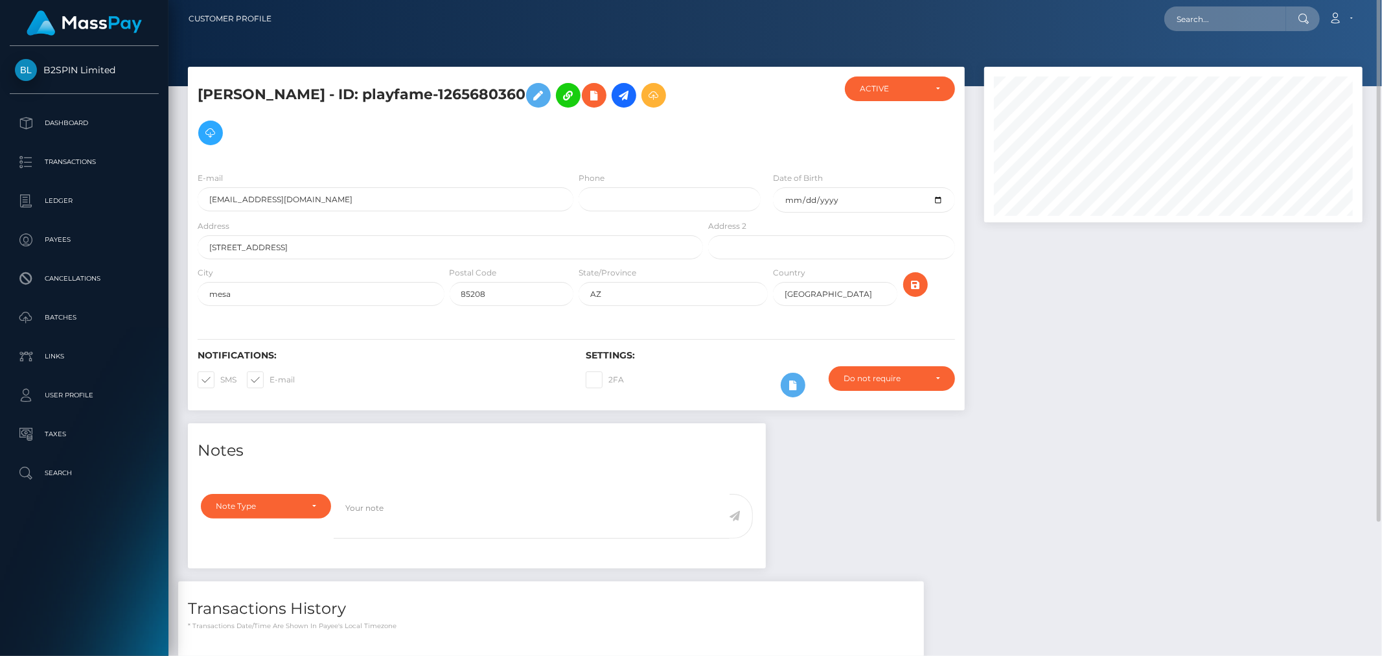
scroll to position [0, 0]
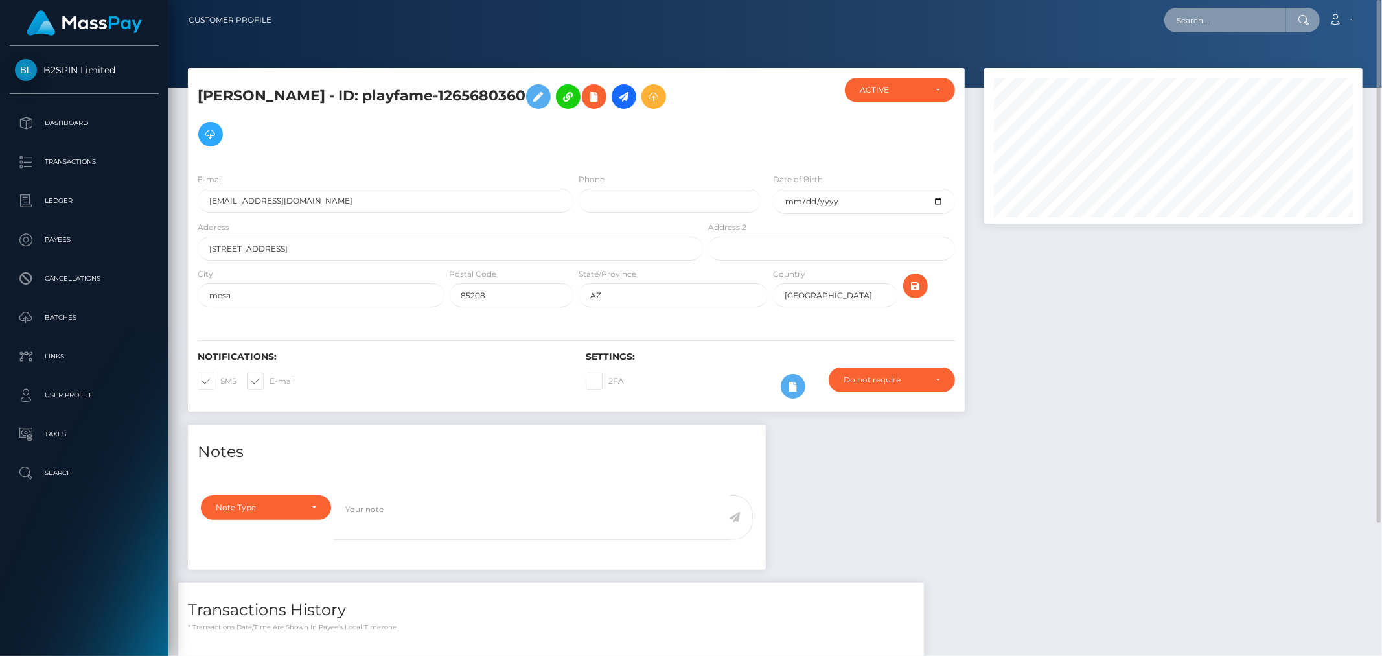
click at [1214, 23] on input "text" at bounding box center [1226, 20] width 122 height 25
paste input "[EMAIL_ADDRESS][DOMAIN_NAME]"
type input "[EMAIL_ADDRESS][DOMAIN_NAME]"
click at [1209, 65] on link "[PERSON_NAME]" at bounding box center [1217, 67] width 104 height 24
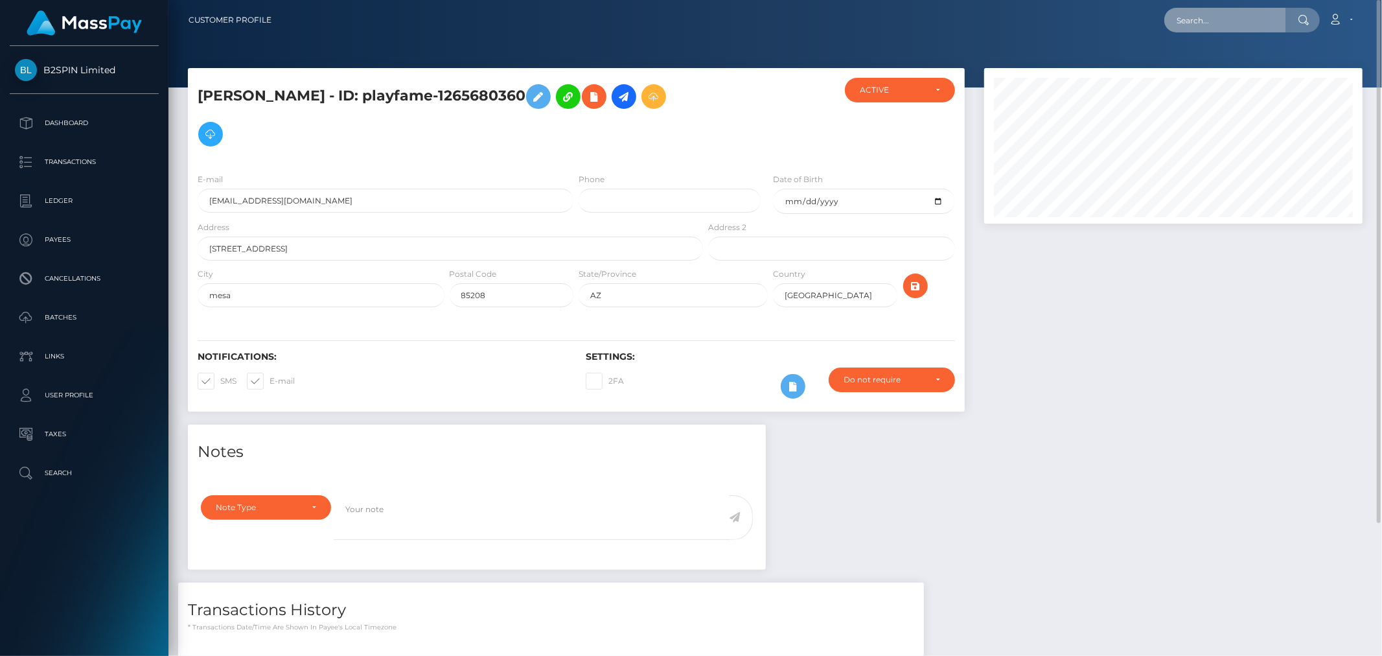
click at [1272, 21] on input "text" at bounding box center [1226, 20] width 122 height 25
paste input "victoriana a olivas"
type input "victoriana a olivas"
click at [1249, 61] on link "VICTORIANA A OLIVAS" at bounding box center [1217, 67] width 104 height 24
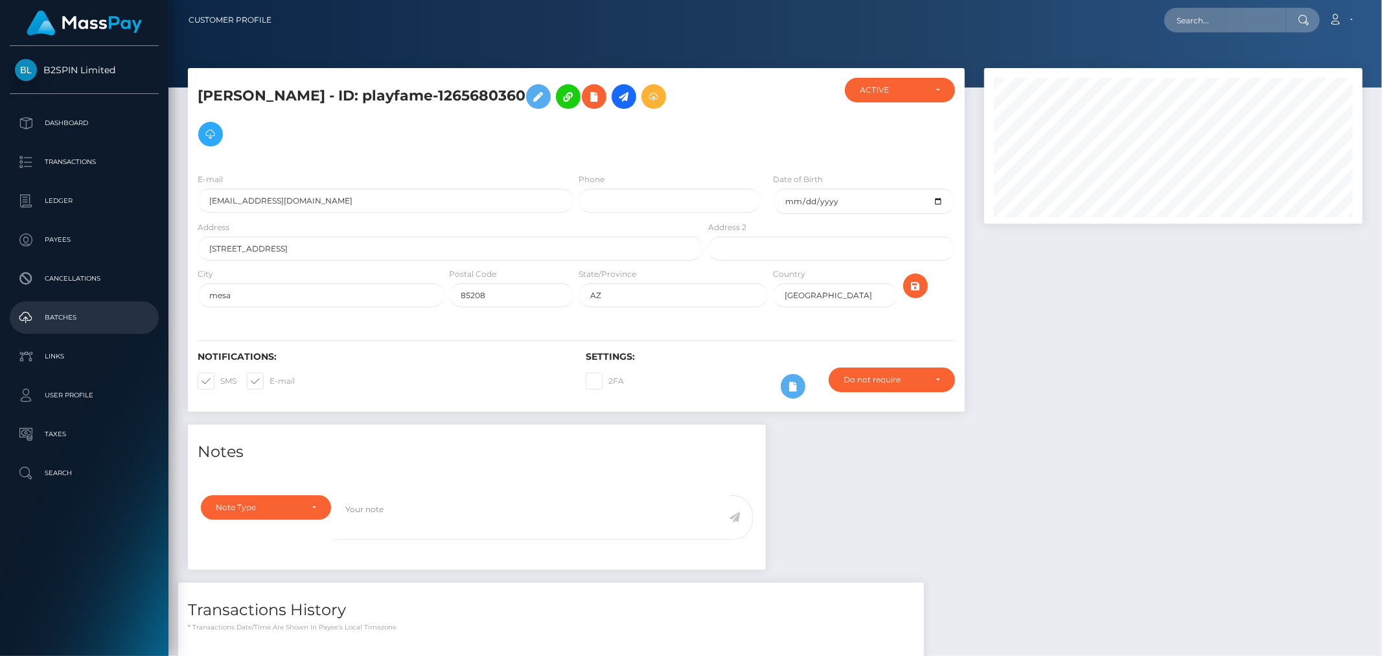
click at [85, 313] on p "Batches" at bounding box center [84, 317] width 139 height 19
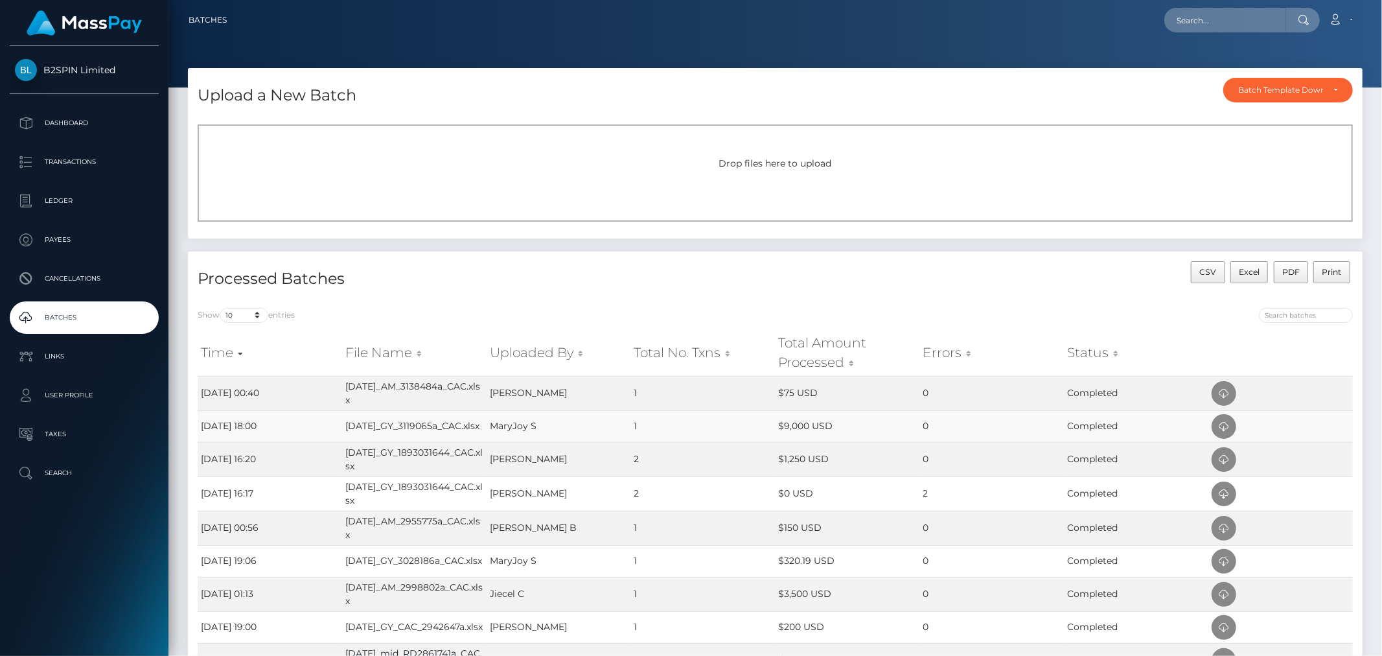
scroll to position [47, 0]
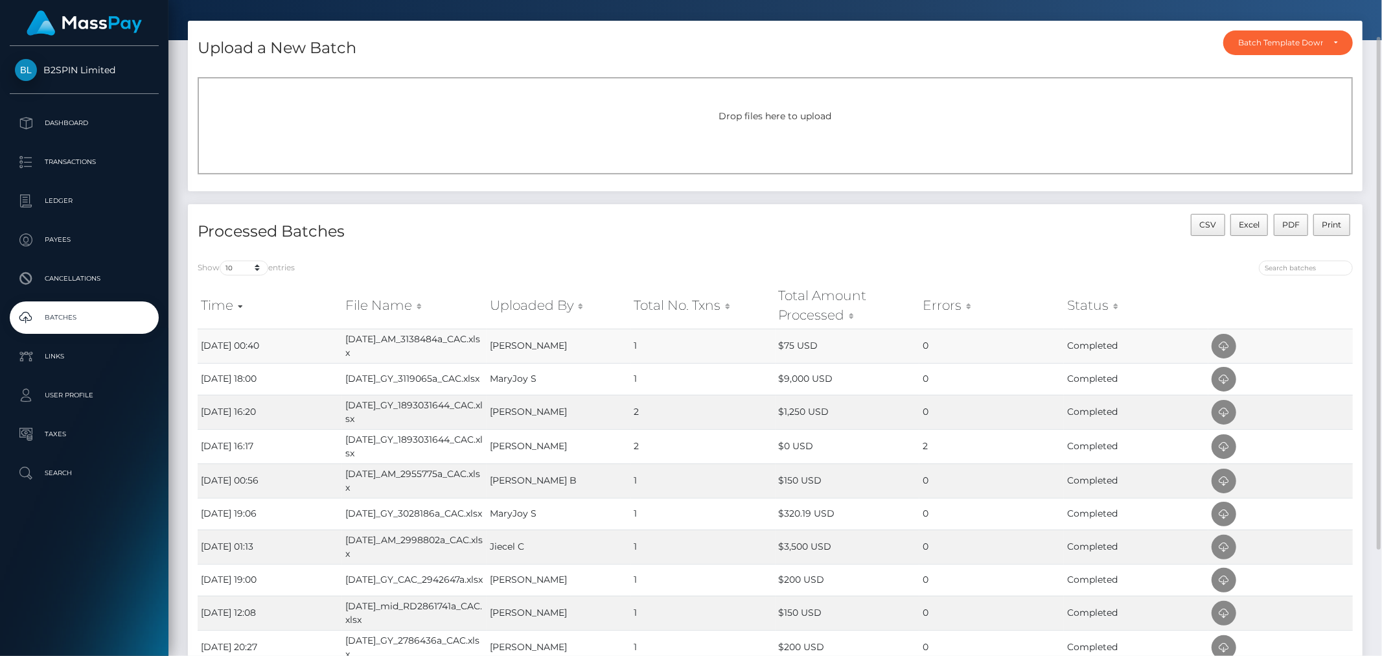
click at [1137, 341] on td "Completed" at bounding box center [1136, 346] width 145 height 34
click at [1225, 342] on icon at bounding box center [1225, 346] width 16 height 16
drag, startPoint x: 344, startPoint y: 345, endPoint x: 463, endPoint y: 348, distance: 119.3
click at [463, 348] on td "AUG11_AM_3138484a_CAC.xlsx" at bounding box center [414, 346] width 145 height 34
copy td "AUG11_AM_3138484a_CAC"
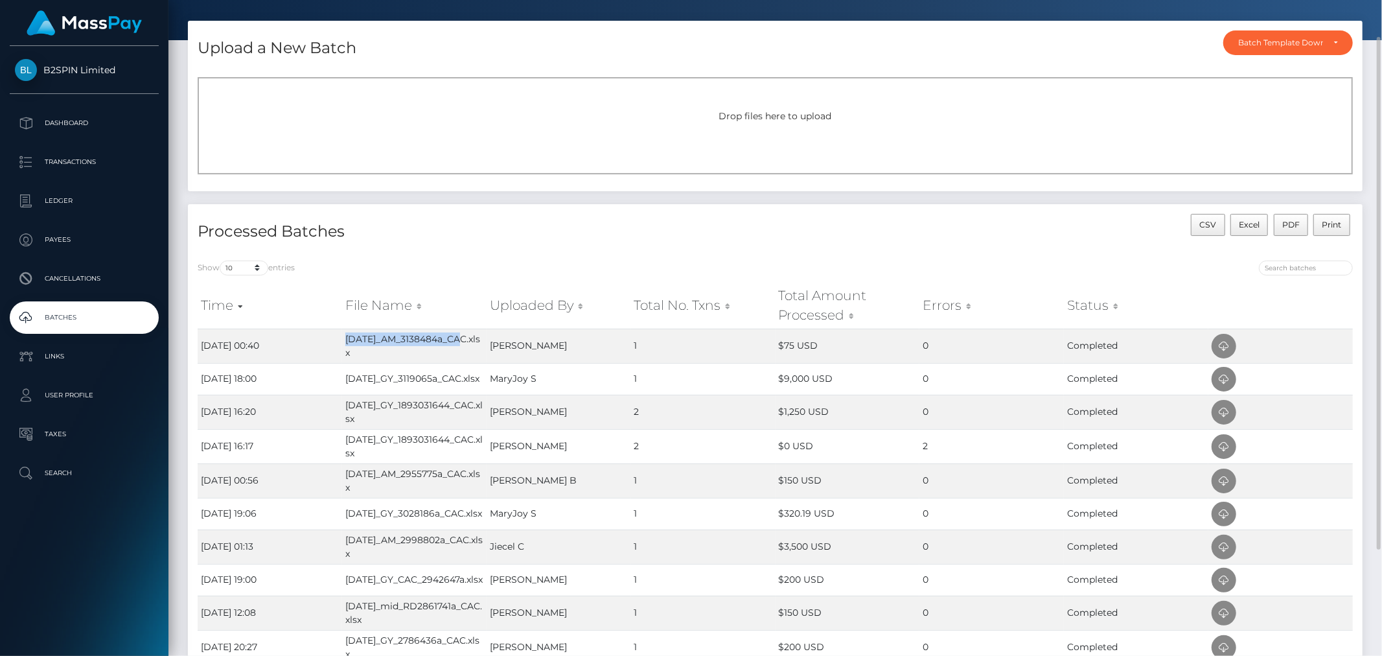
click at [716, 230] on h4 "Processed Batches" at bounding box center [482, 231] width 568 height 23
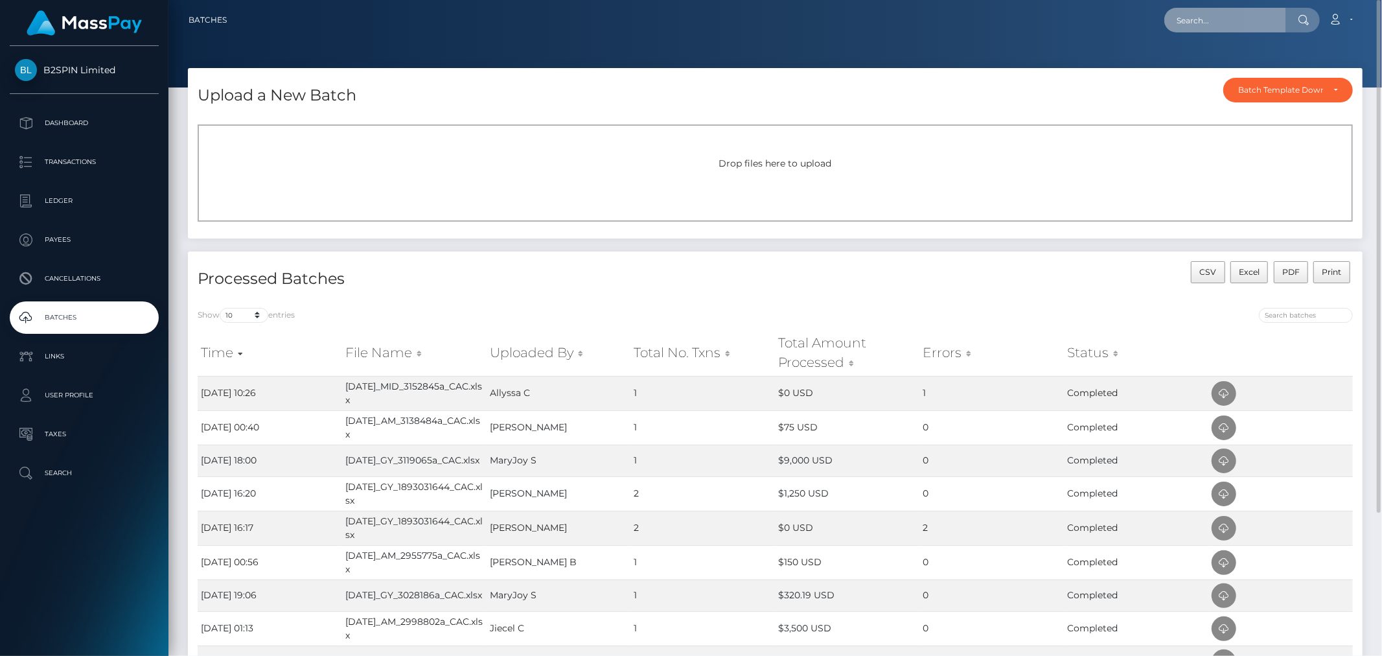
click at [1206, 12] on input "text" at bounding box center [1226, 20] width 122 height 25
paste input "AUG11_MID_3152845a_CAC"
click at [1243, 16] on input "AUG11_MID_3152845a_CAC" at bounding box center [1226, 20] width 122 height 25
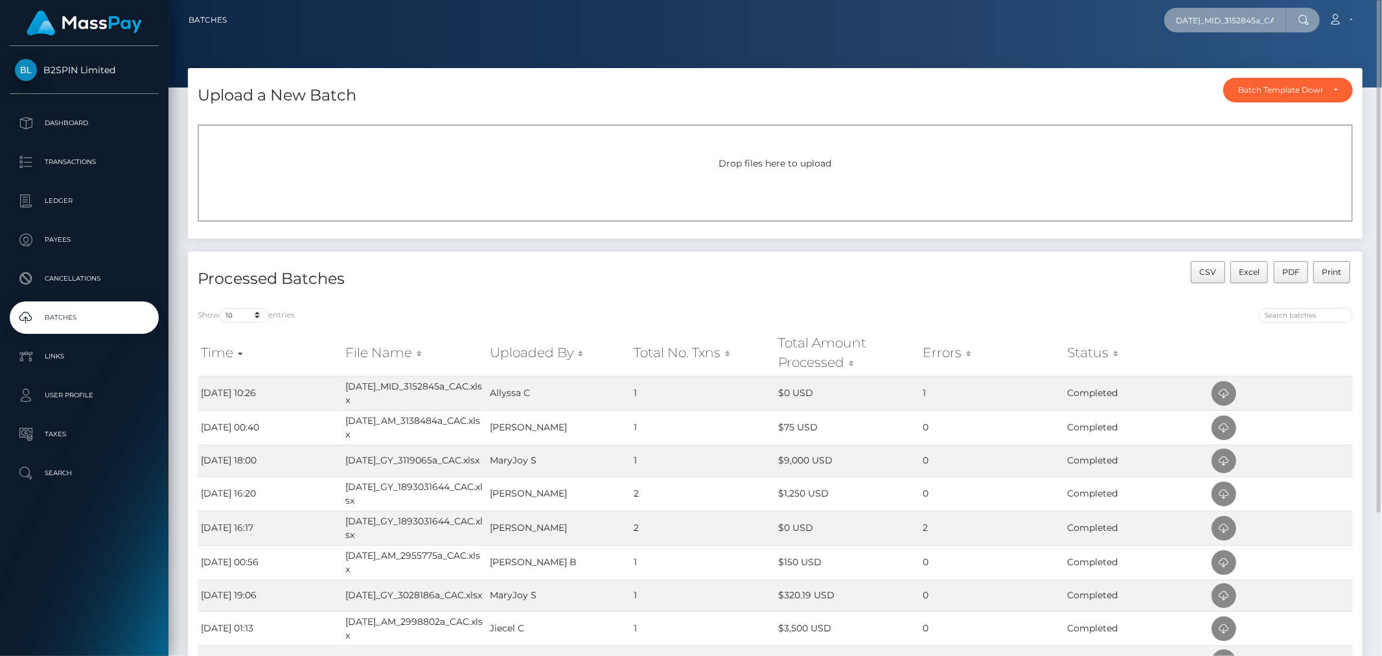
click at [1239, 15] on input "AUG11_MID_3152845a_CAC" at bounding box center [1226, 20] width 122 height 25
drag, startPoint x: 1220, startPoint y: 22, endPoint x: 1256, endPoint y: 28, distance: 36.1
click at [1256, 28] on input "AUG11_MID_3152845a_CAC" at bounding box center [1226, 20] width 122 height 25
type input "AUG11_MID_3152845a_CAC"
click at [1292, 25] on div at bounding box center [1304, 20] width 34 height 25
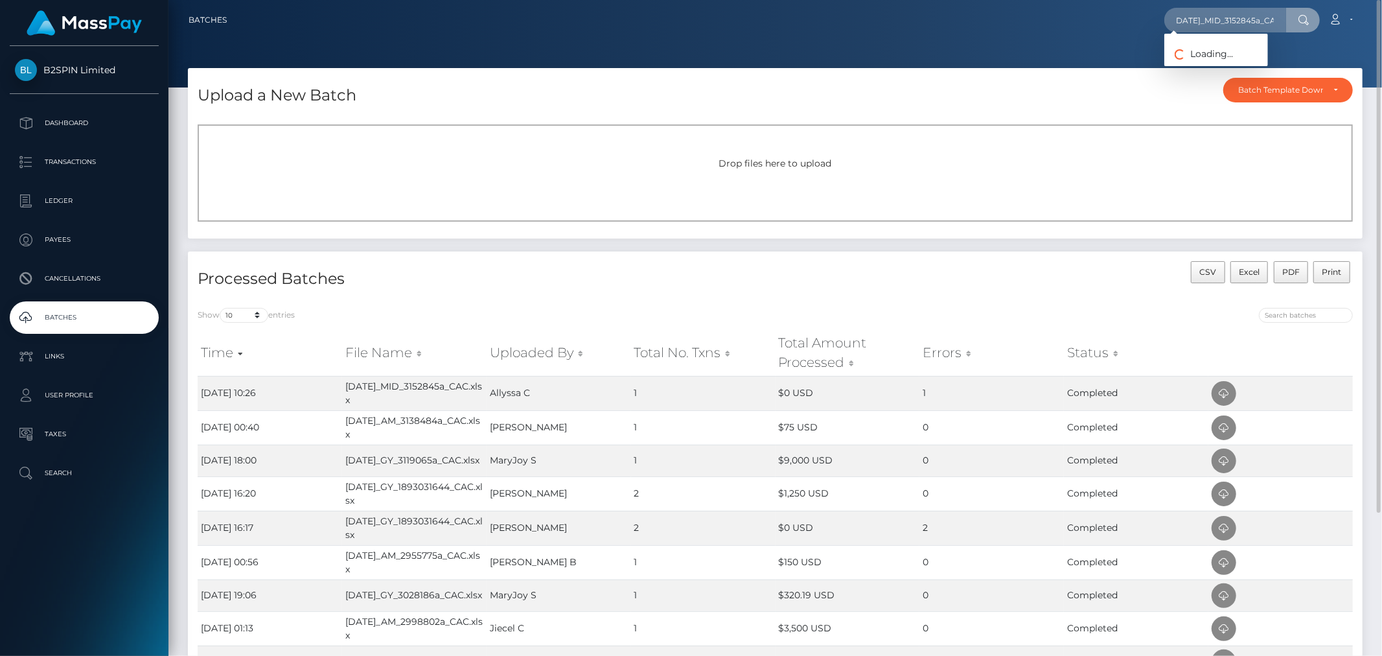
scroll to position [0, 0]
click at [1241, 21] on input "AUG11_MID_3152845a_CAC" at bounding box center [1226, 20] width 122 height 25
paste input "3152845a"
type input "3152845a"
click at [1229, 386] on icon at bounding box center [1225, 394] width 16 height 16
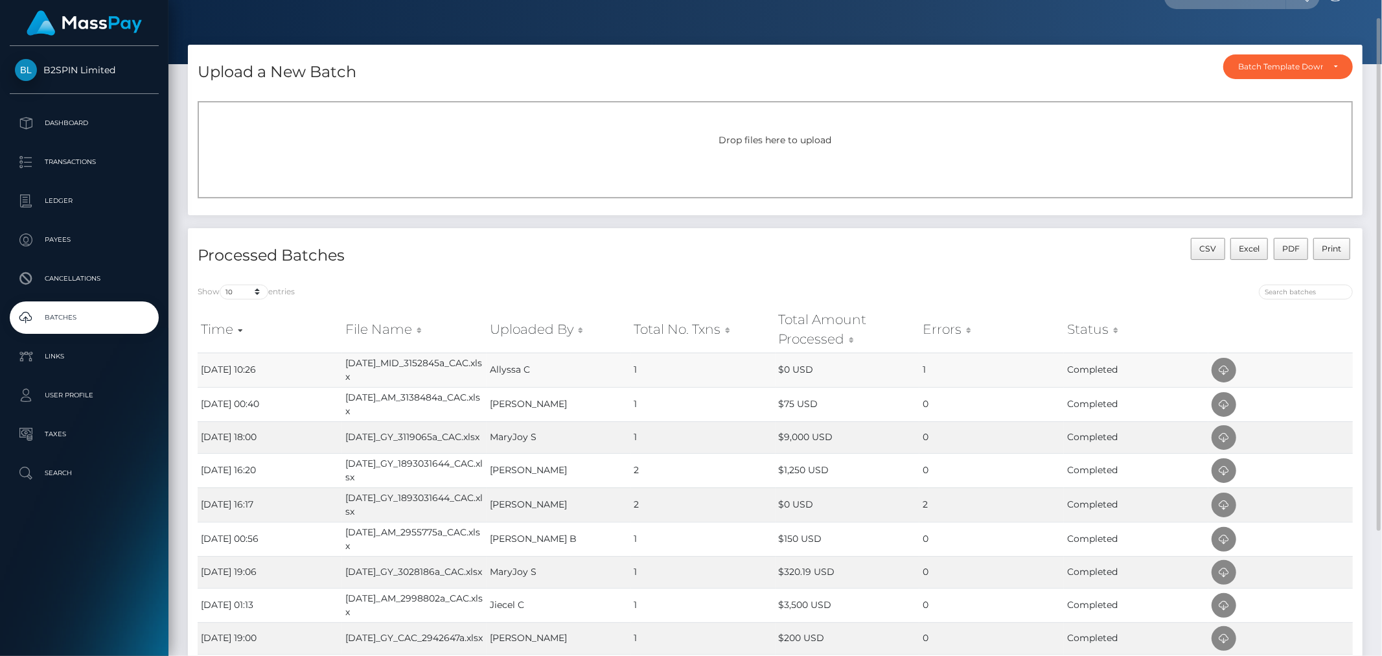
scroll to position [71, 0]
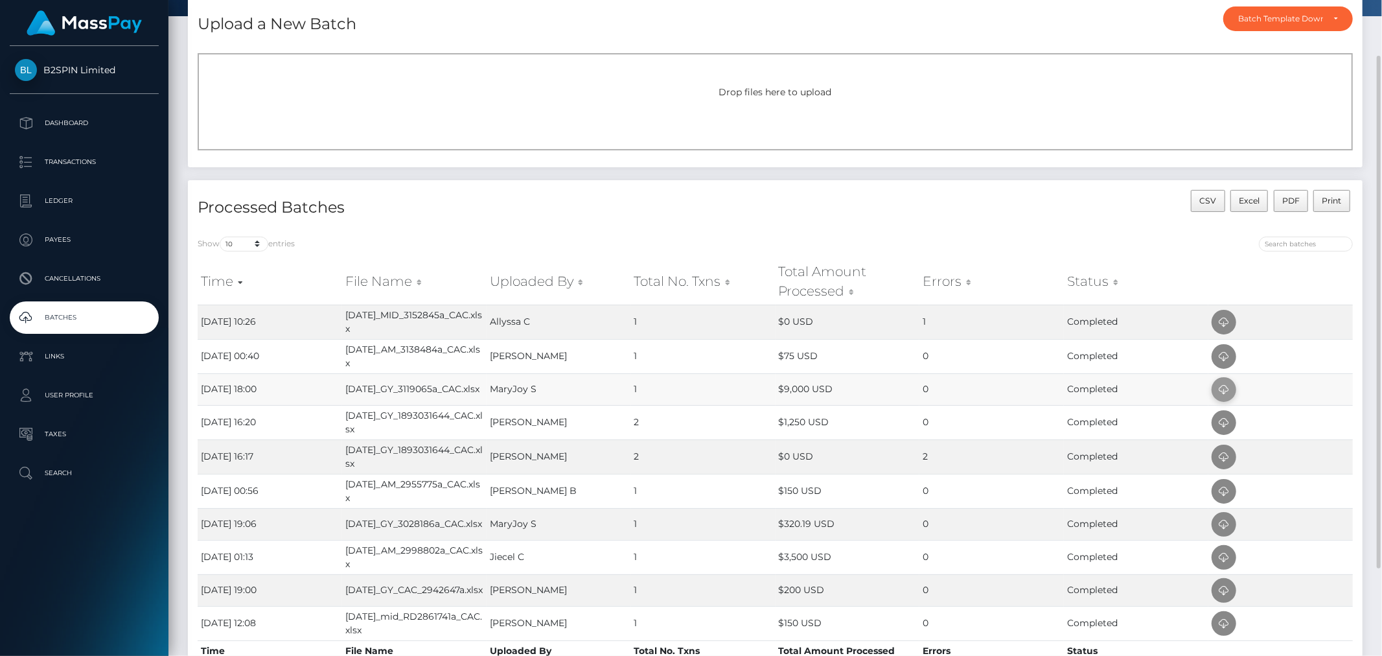
click at [1228, 389] on icon at bounding box center [1225, 390] width 16 height 16
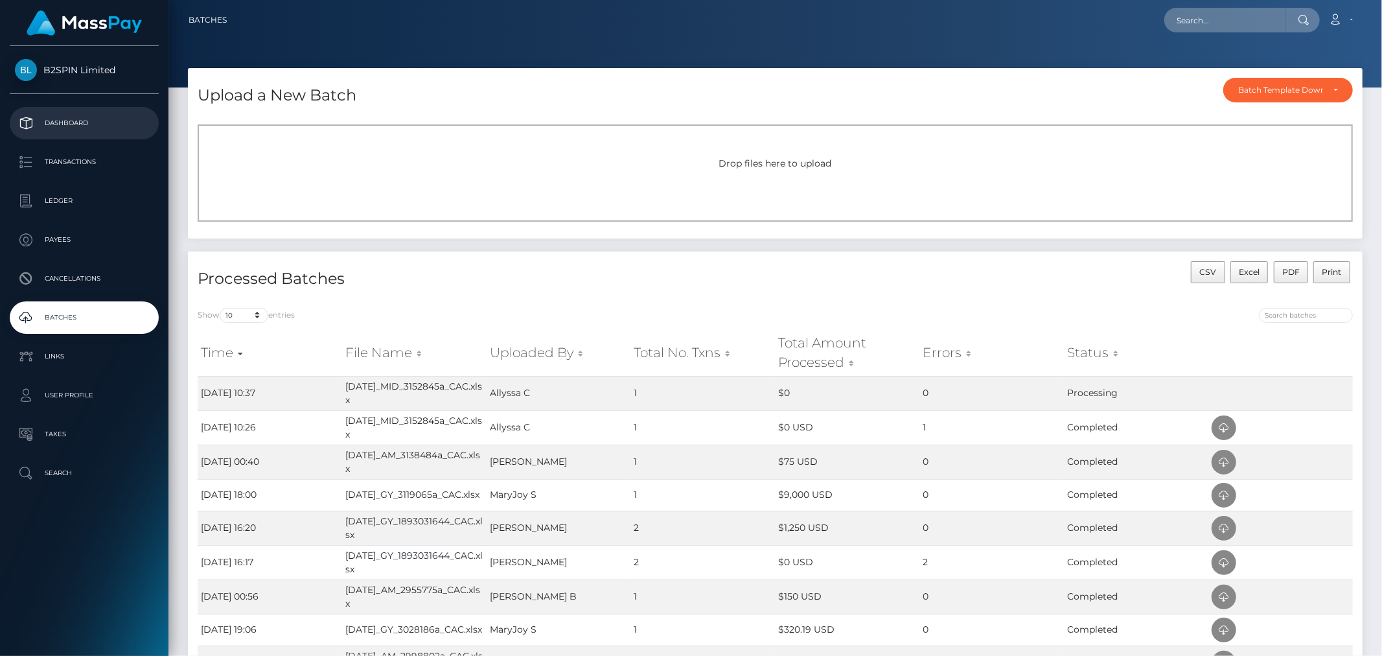
click at [92, 123] on p "Dashboard" at bounding box center [84, 122] width 139 height 19
click at [1222, 397] on icon at bounding box center [1225, 394] width 16 height 16
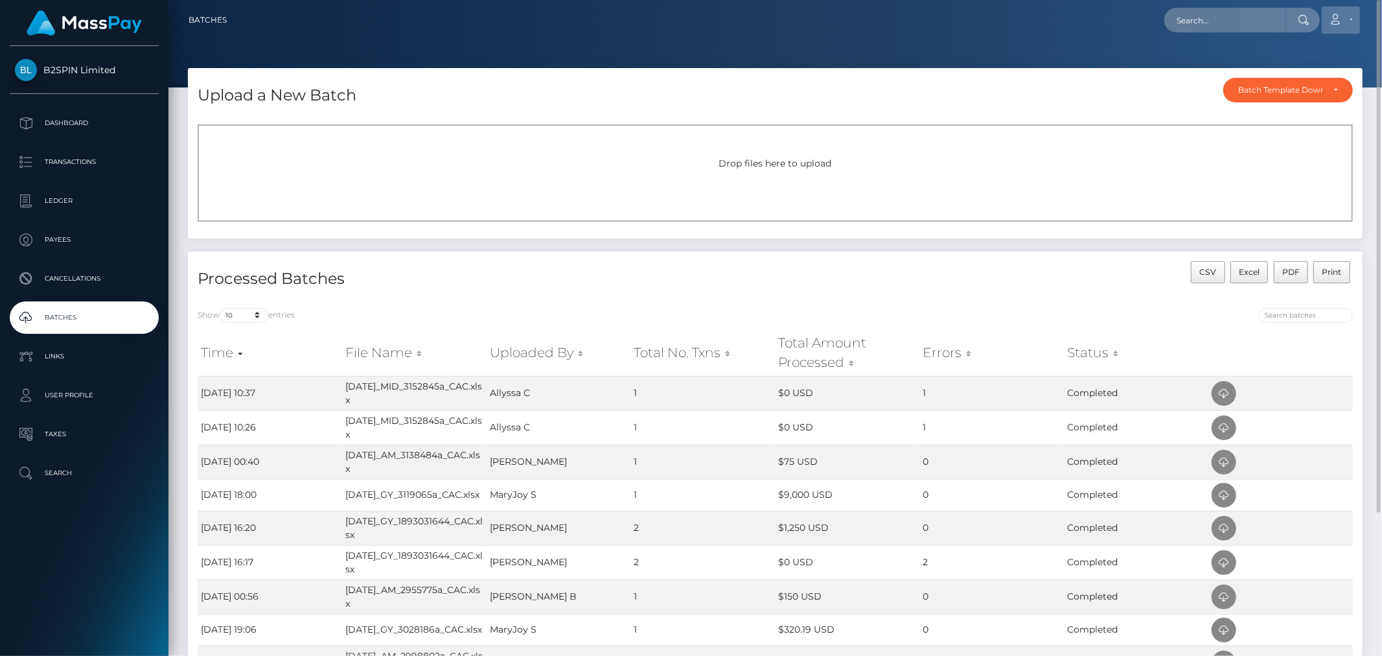
click at [1342, 17] on icon at bounding box center [1336, 19] width 14 height 10
click at [1281, 80] on link "Logout" at bounding box center [1311, 83] width 104 height 24
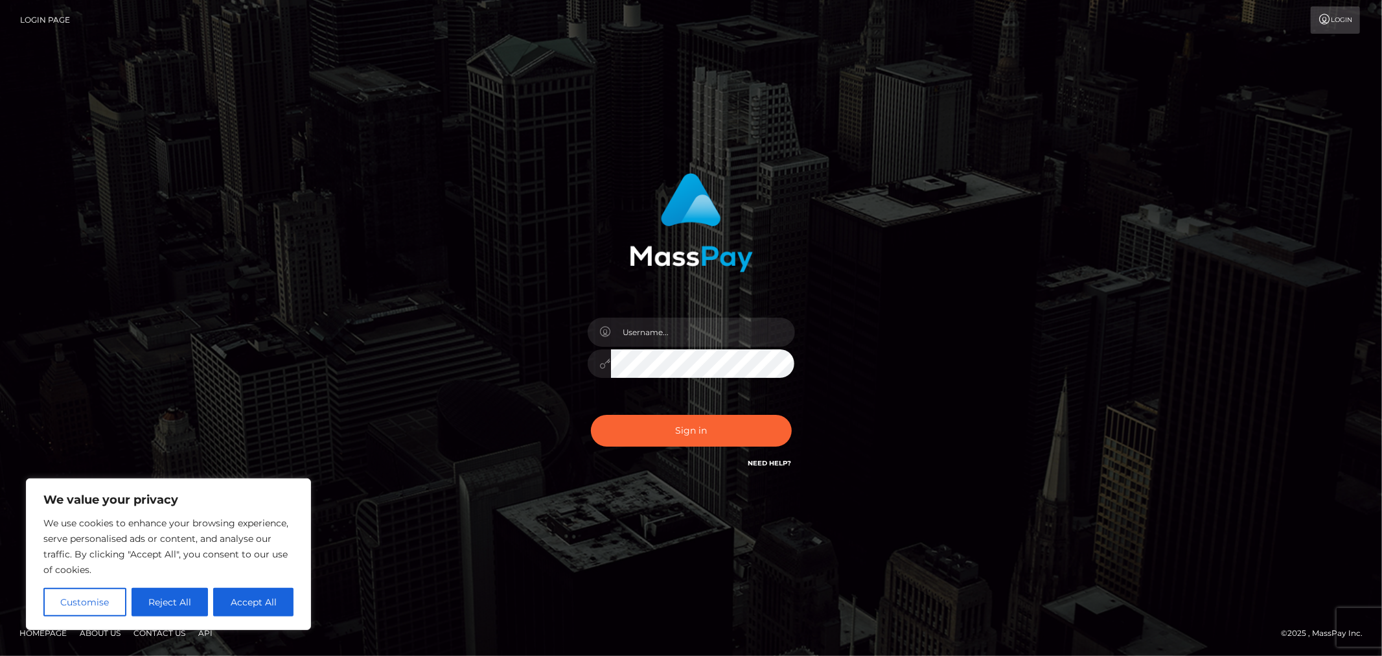
click at [465, 530] on div "Sign in" at bounding box center [691, 328] width 1382 height 524
click at [727, 332] on input "text" at bounding box center [703, 332] width 184 height 29
type input "Allyssa"
click at [648, 431] on button "Sign in" at bounding box center [691, 431] width 201 height 32
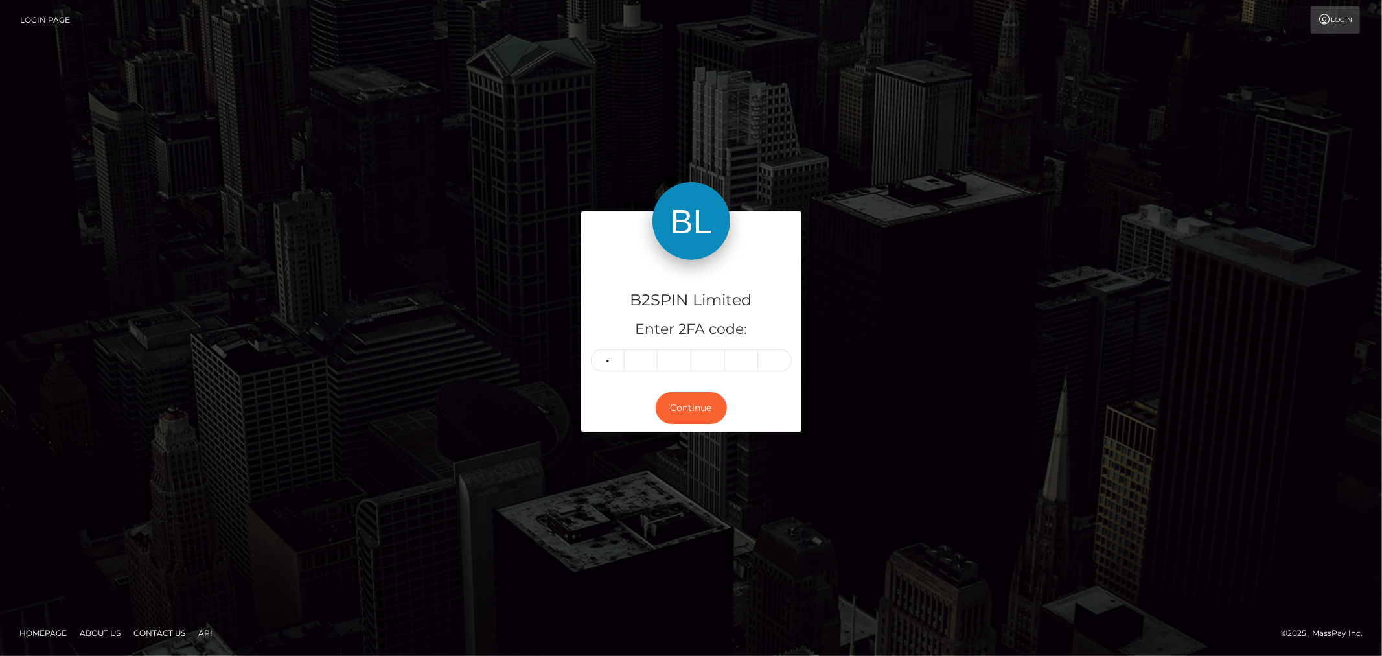
type input "4"
type input "7"
type input "1"
type input "6"
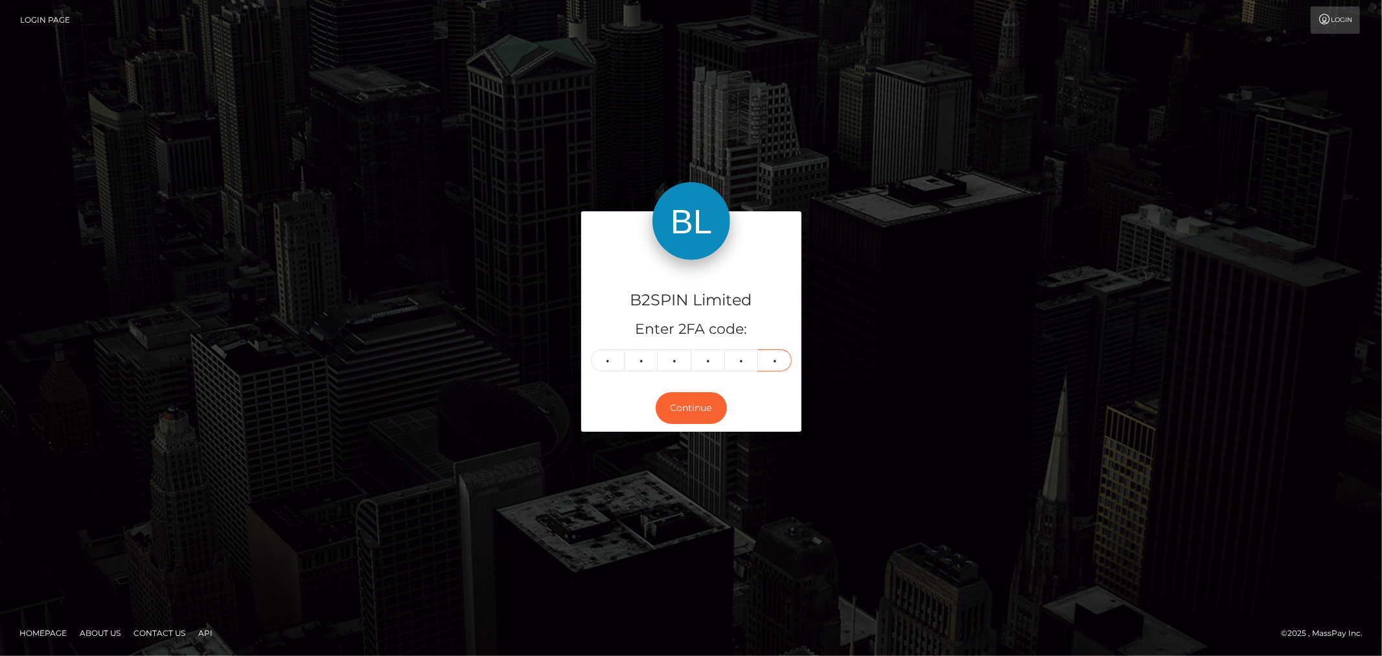
type input "7"
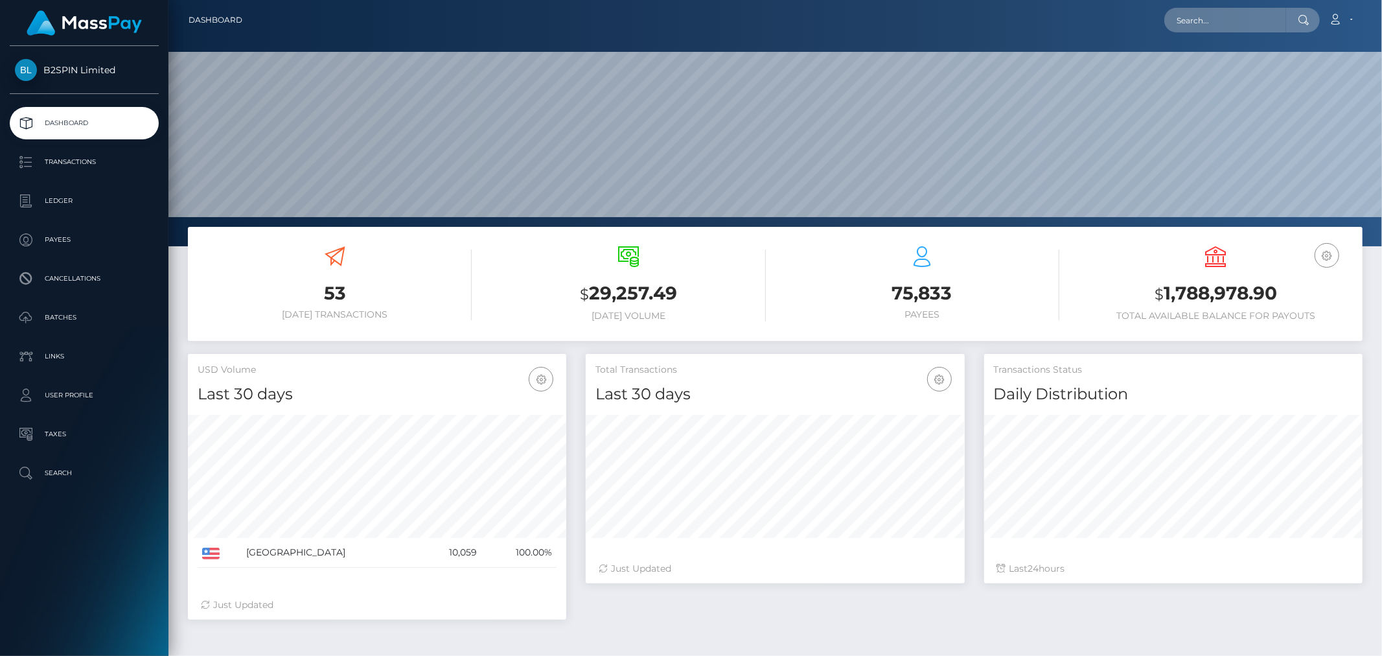
scroll to position [229, 379]
click at [1251, 13] on input "text" at bounding box center [1226, 20] width 122 height 25
click at [1251, 13] on input "v" at bounding box center [1226, 20] width 122 height 25
paste input "3152845"
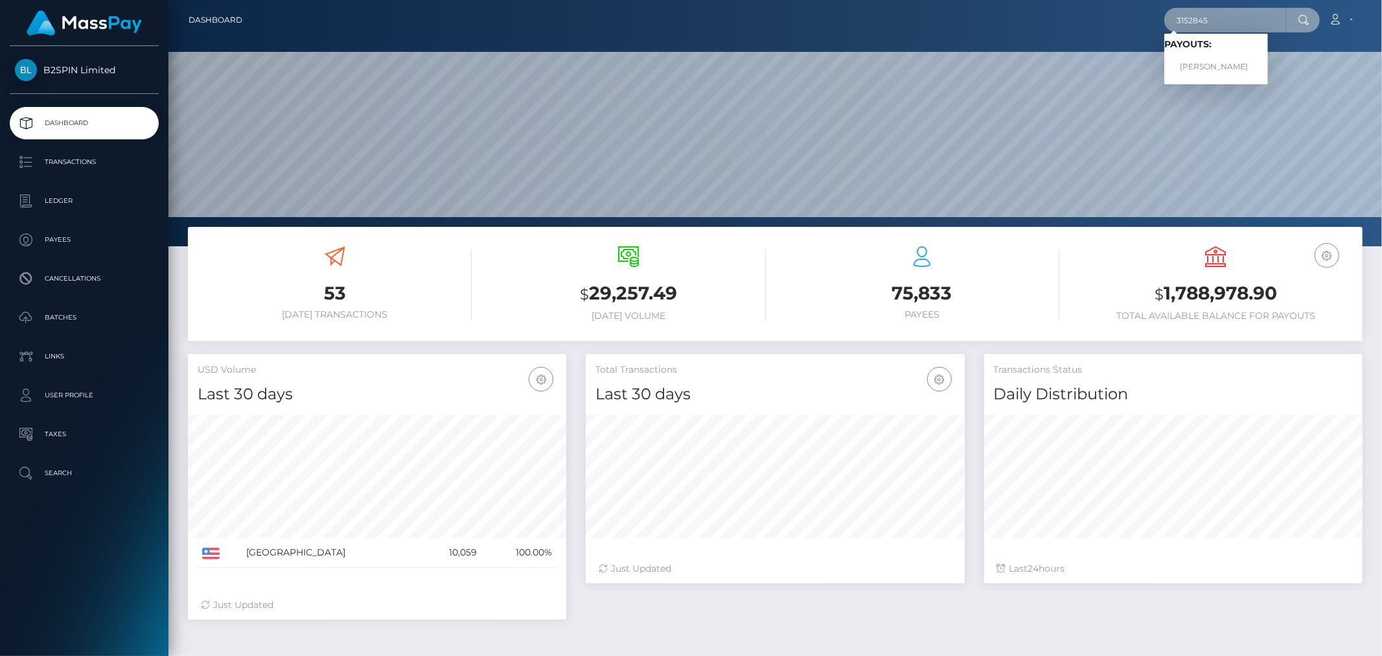
type input "3152845a"
click at [1227, 29] on input "text" at bounding box center [1226, 20] width 122 height 25
paste input "1265680360"
type input "1265680360"
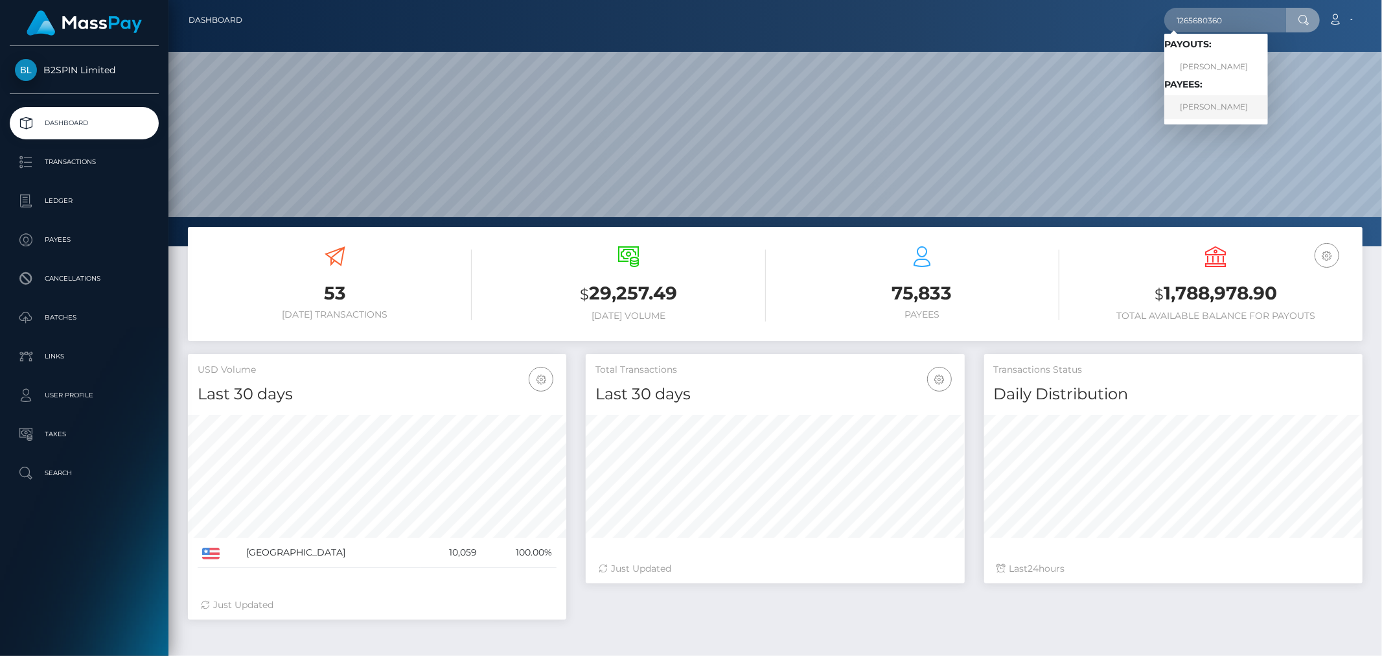
click at [1207, 104] on link "VICTORIANA A OLIVAS" at bounding box center [1217, 107] width 104 height 24
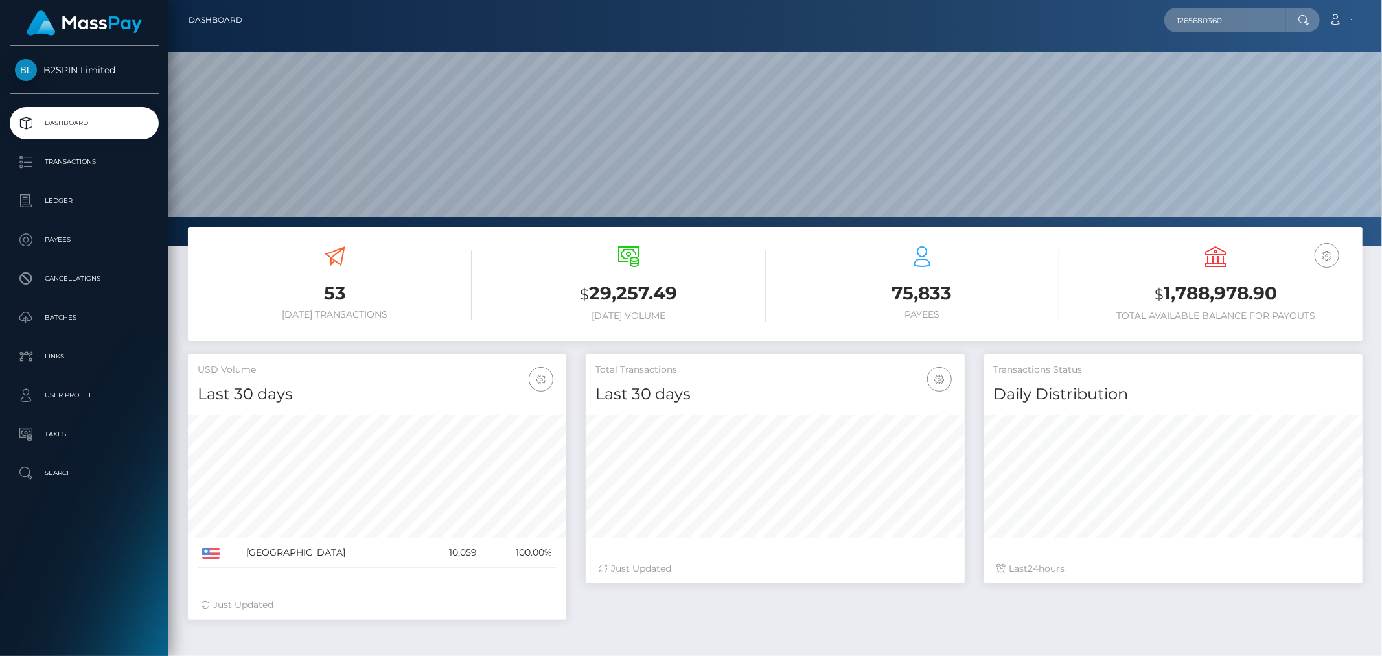
scroll to position [95, 0]
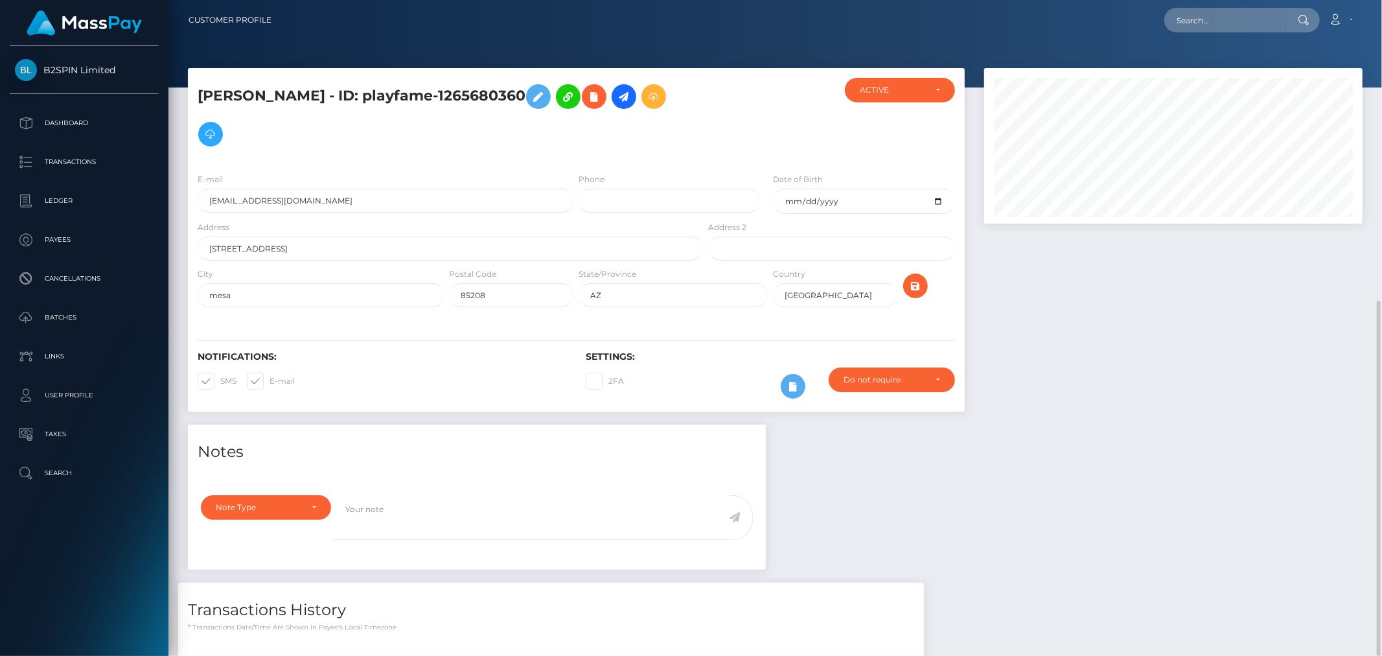
scroll to position [156, 379]
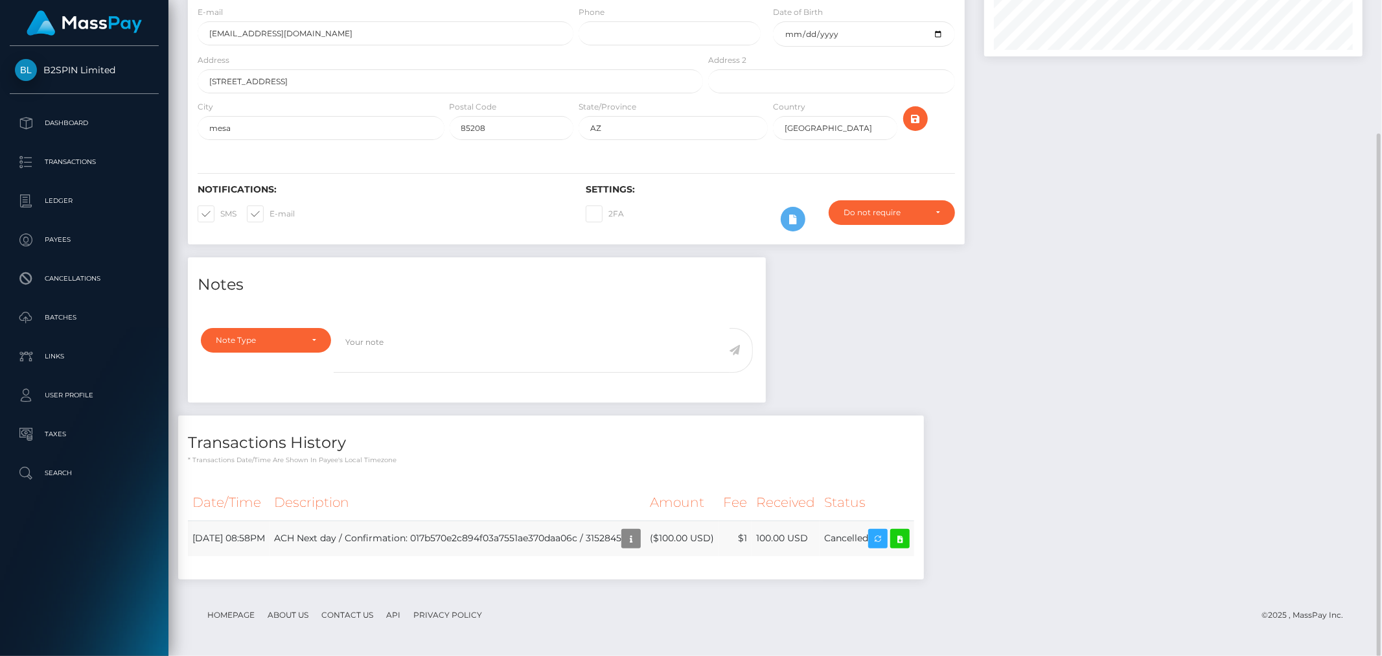
click at [631, 537] on td "ACH Next day / Confirmation: 017b570e2c894f03a7551ae370daa06c / 3152845" at bounding box center [458, 538] width 376 height 36
copy td "3152845"
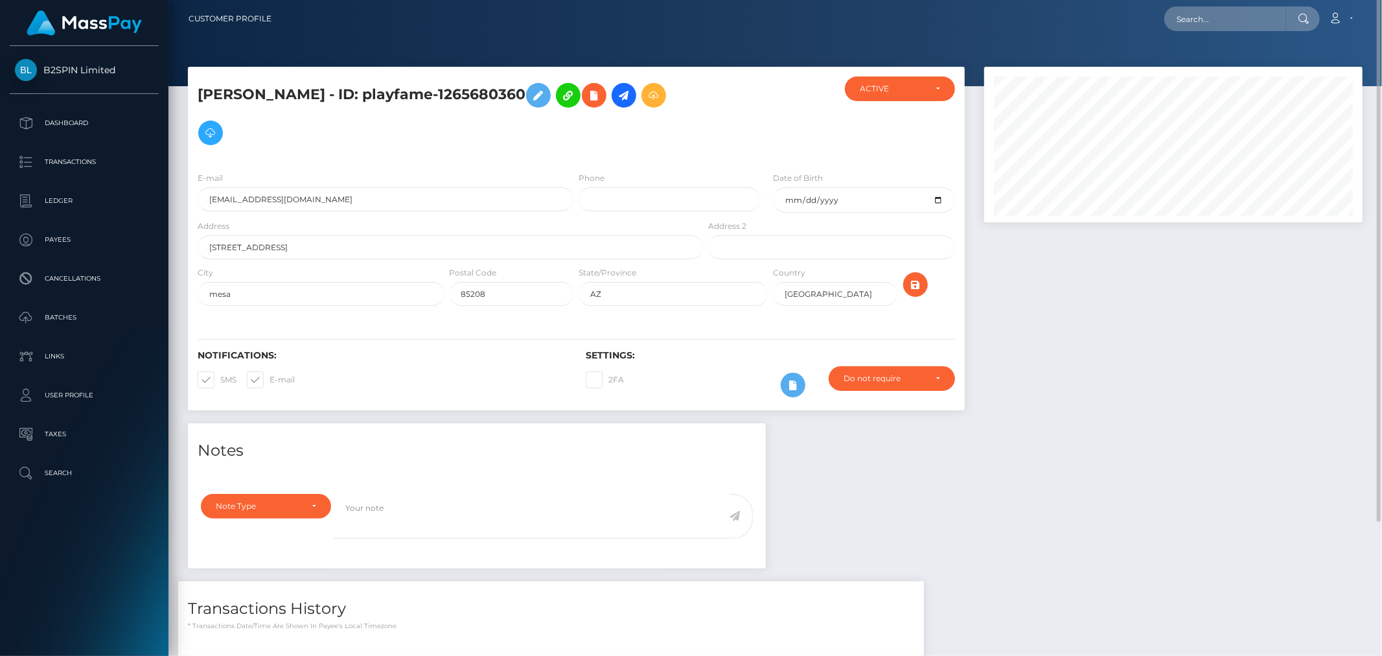
scroll to position [0, 0]
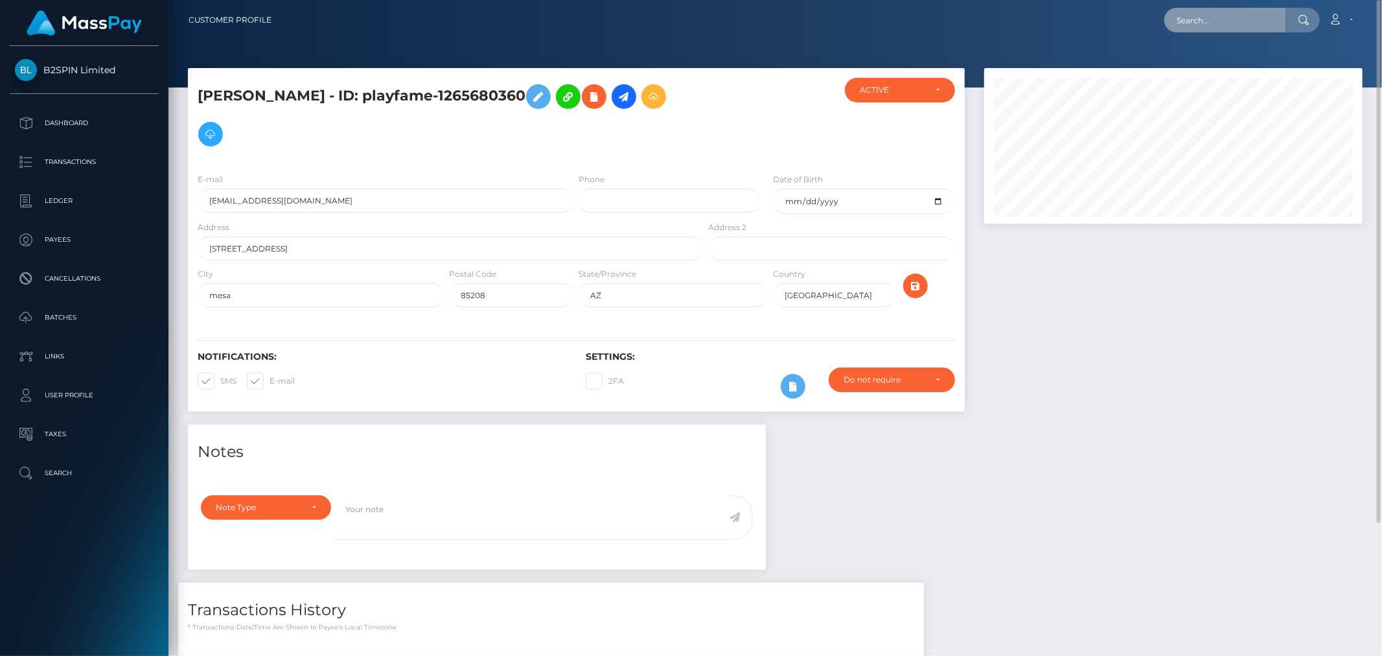
click at [1283, 19] on input "text" at bounding box center [1226, 20] width 122 height 25
paste input "8d1866a0_1265680360"
type input "8d1866a0_1265680360"
click at [1194, 66] on link "[PERSON_NAME]" at bounding box center [1217, 67] width 104 height 24
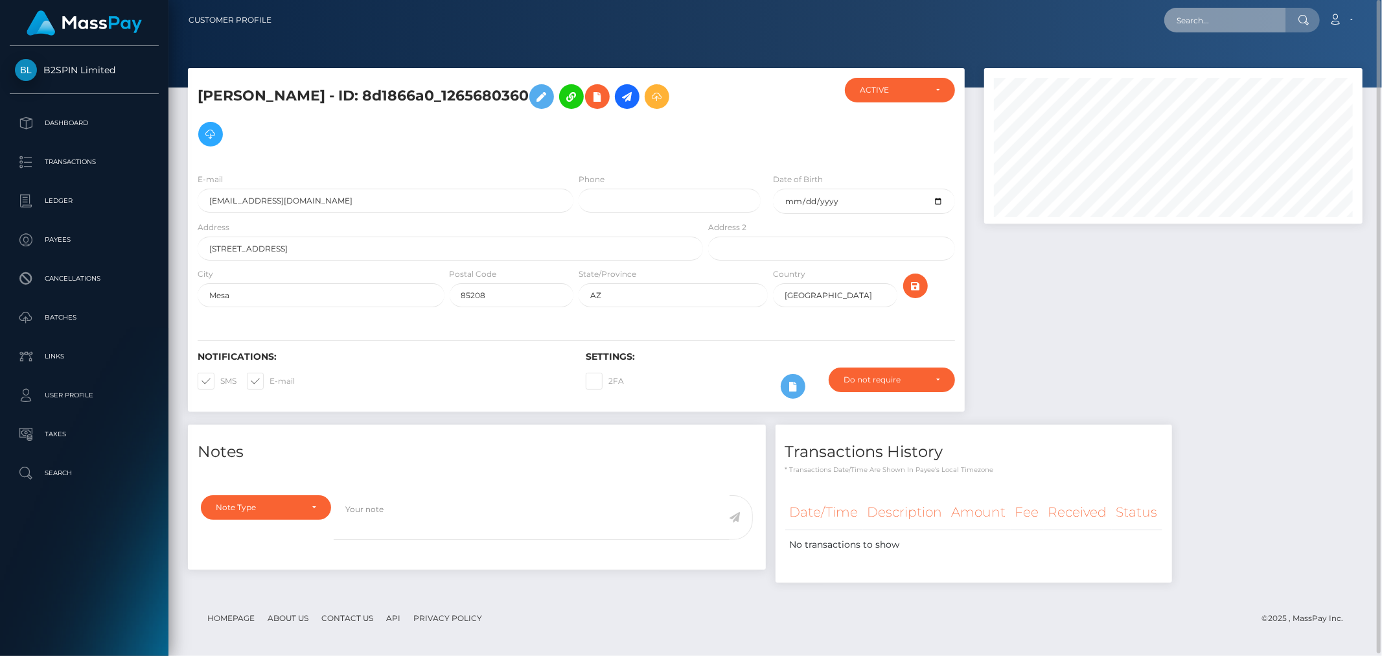
click at [1208, 20] on input "text" at bounding box center [1226, 20] width 122 height 25
paste input "8d1866a0_1265680360"
type input "8d1866a0_1265680360"
click at [1137, 332] on div at bounding box center [1174, 246] width 398 height 356
click at [1241, 15] on input "8d1866a0_1265680360" at bounding box center [1226, 20] width 122 height 25
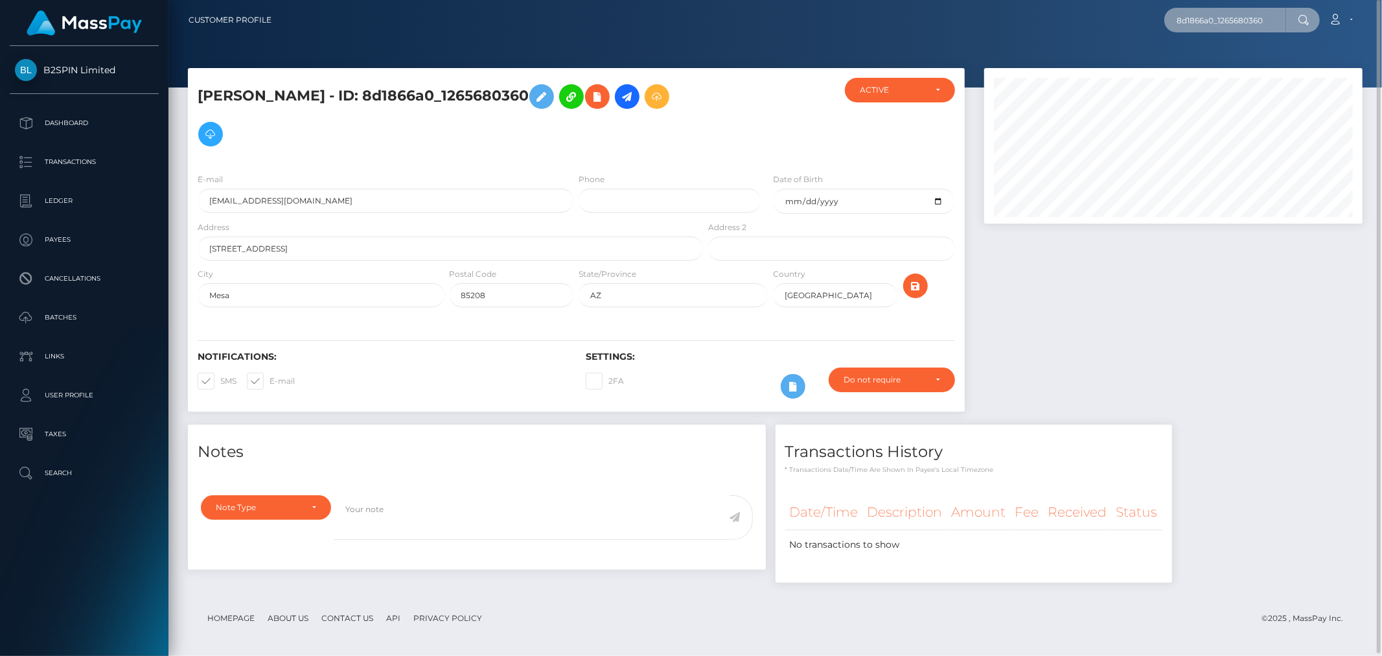
click at [1241, 15] on input "8d1866a0_1265680360" at bounding box center [1226, 20] width 122 height 25
click at [1191, 55] on link "Victoriana A Olivas" at bounding box center [1217, 67] width 104 height 24
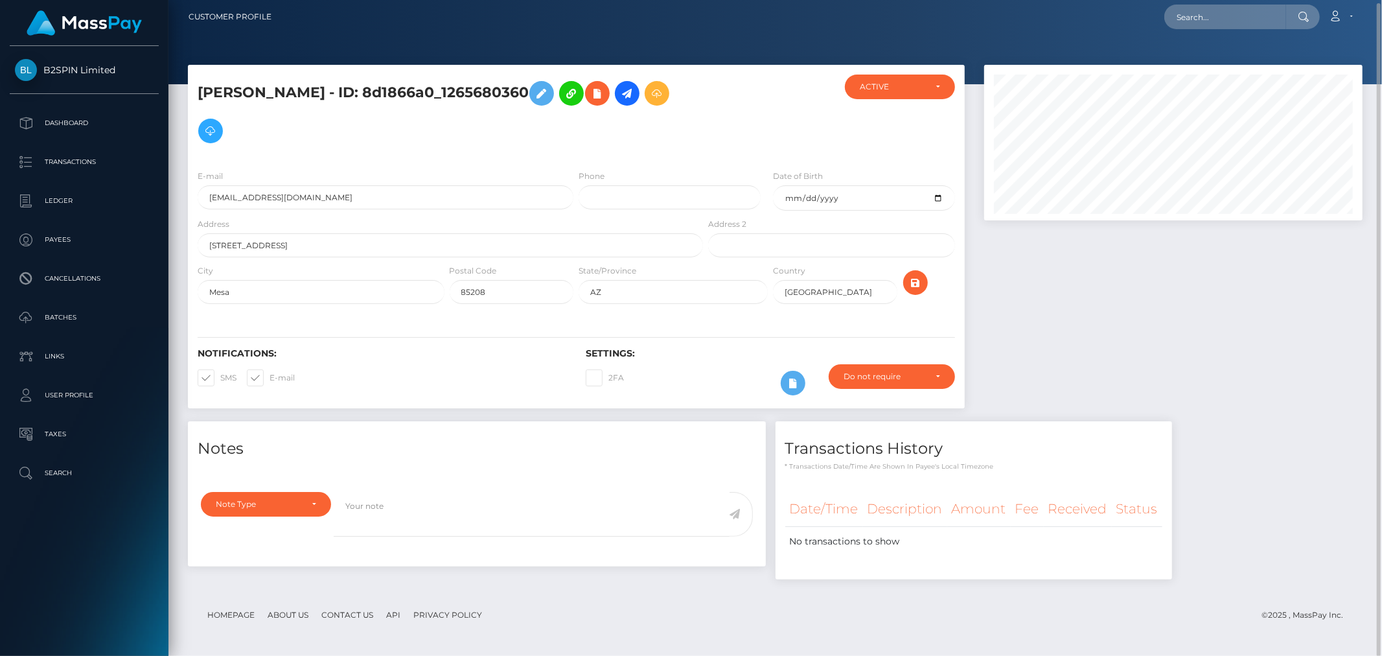
click at [1200, 310] on div at bounding box center [1174, 243] width 398 height 356
